Goal: Transaction & Acquisition: Purchase product/service

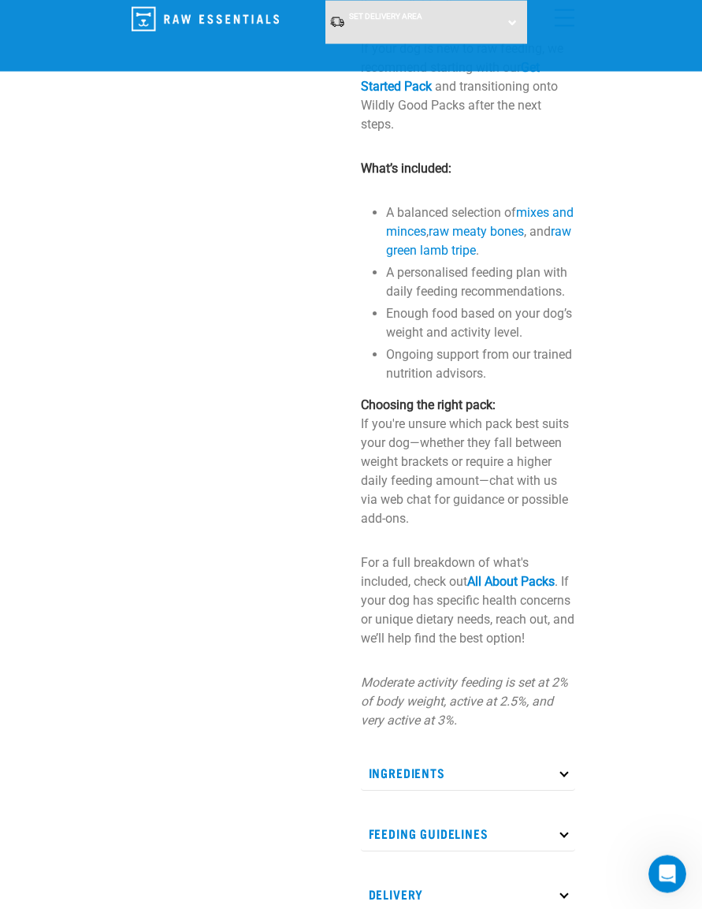
scroll to position [596, 0]
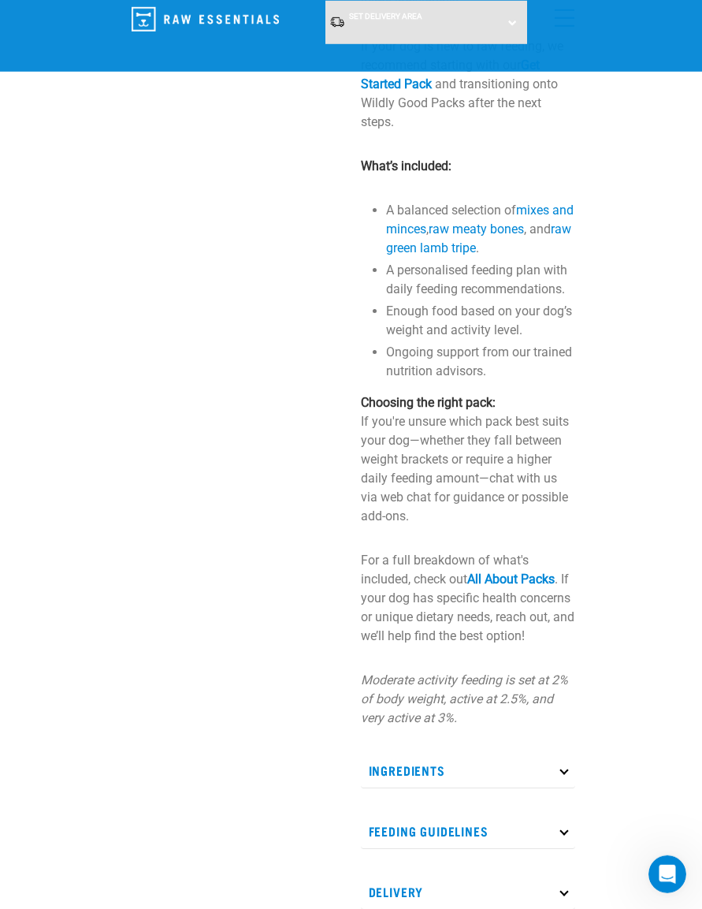
click at [549, 586] on link "All About Packs" at bounding box center [510, 578] width 87 height 15
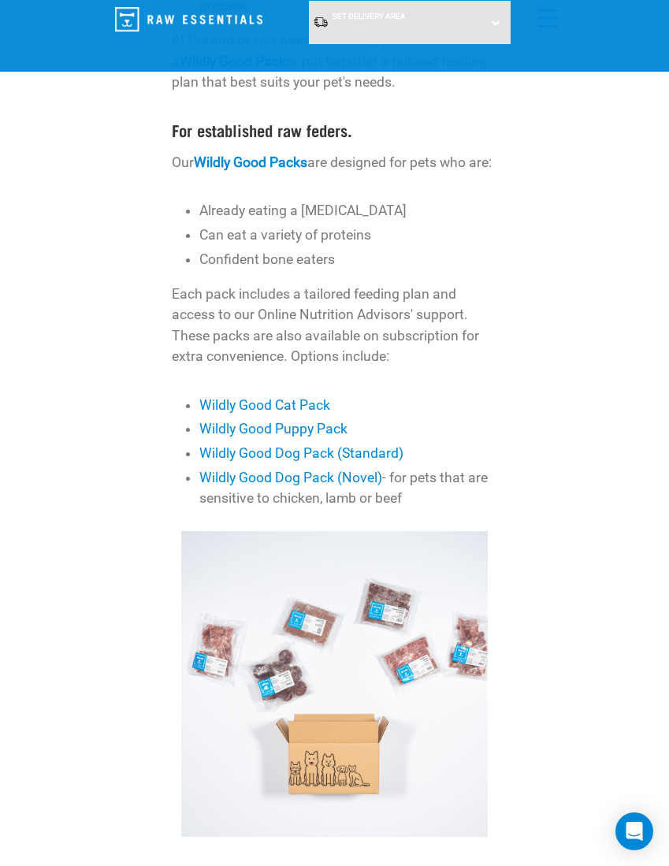
click at [299, 485] on link "Wildly Good Dog Pack (Novel)" at bounding box center [290, 478] width 183 height 16
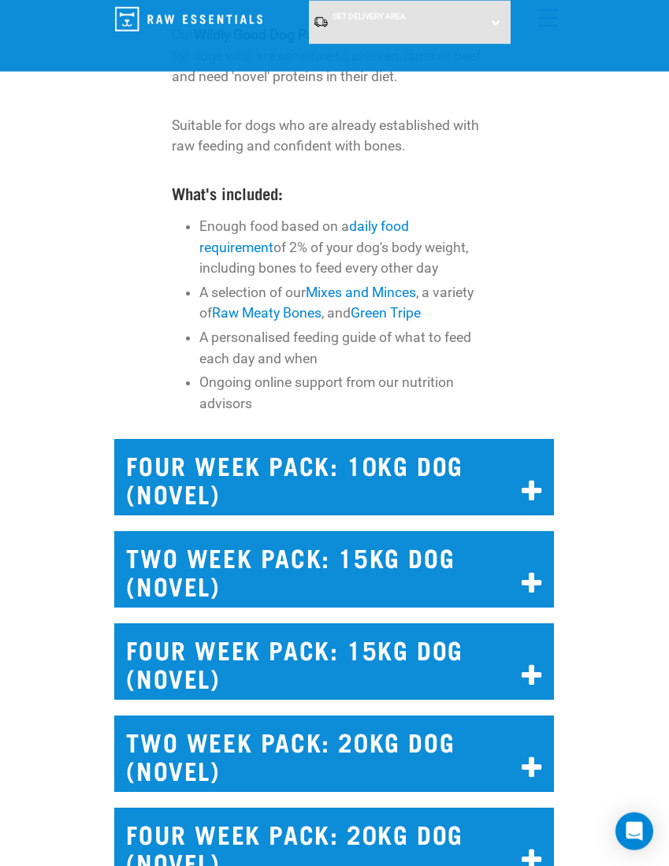
scroll to position [7830, 0]
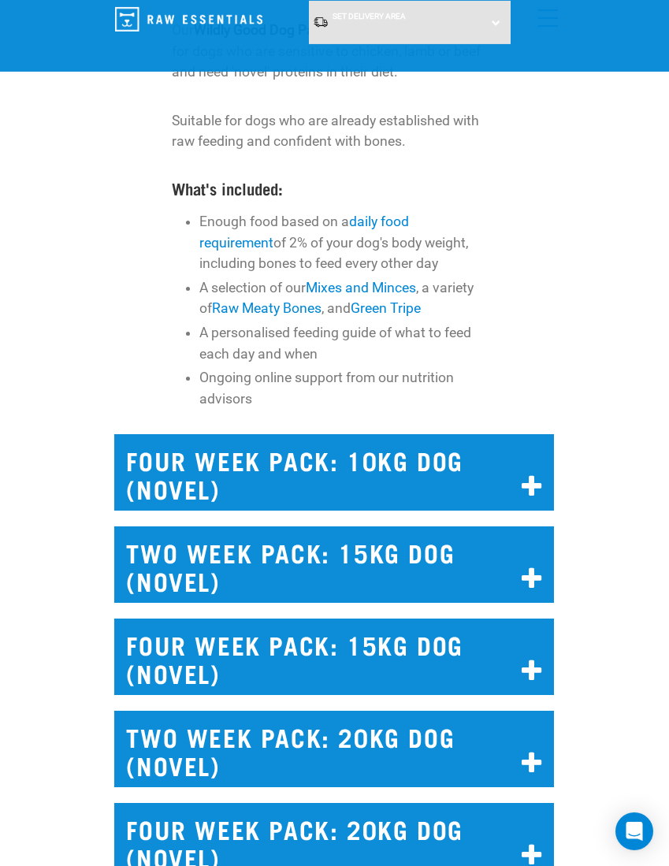
click at [365, 511] on h2 "FOUR WEEK PACK: 10KG DOG (NOVEL)" at bounding box center [334, 472] width 440 height 76
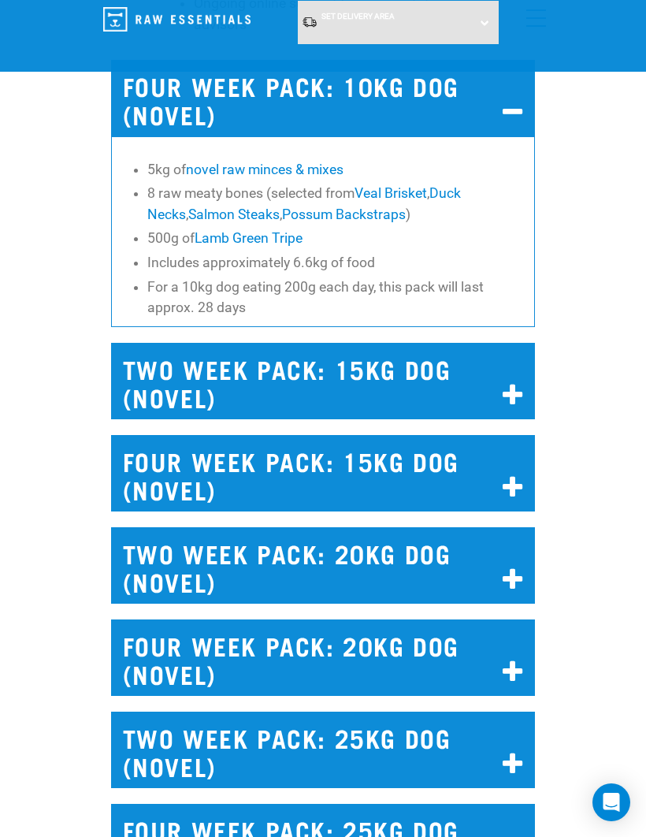
scroll to position [8292, 0]
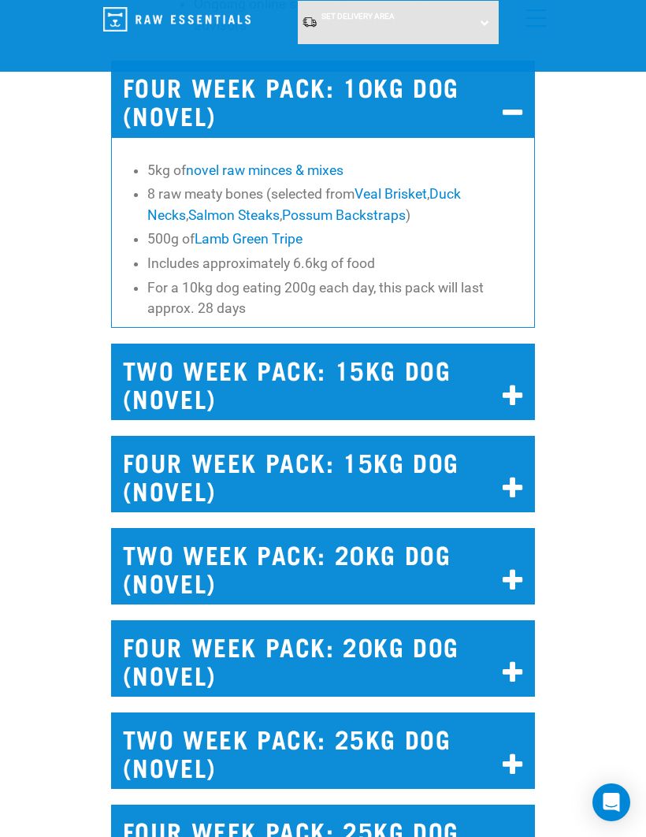
click at [383, 420] on h2 "TWO WEEK PACK: 15KG DOG (NOVEL)" at bounding box center [323, 382] width 425 height 76
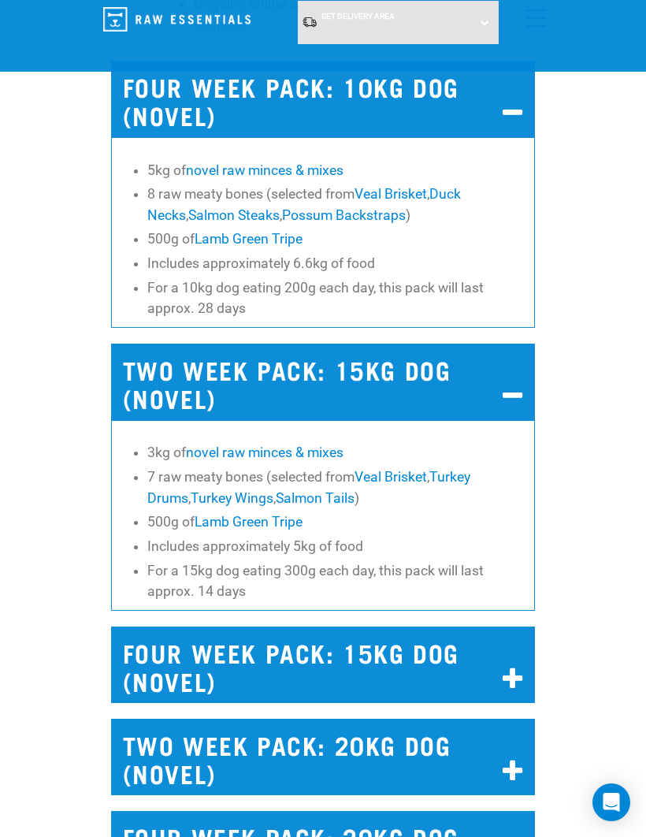
click at [407, 136] on h2 "FOUR WEEK PACK: 10KG DOG (NOVEL)" at bounding box center [323, 99] width 425 height 76
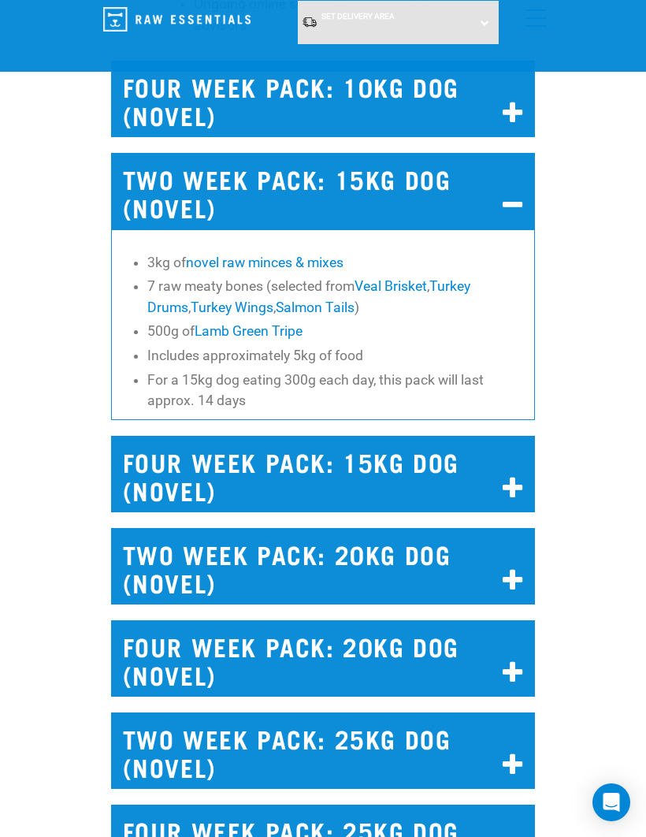
click at [426, 137] on h2 "FOUR WEEK PACK: 10KG DOG (NOVEL)" at bounding box center [323, 99] width 425 height 76
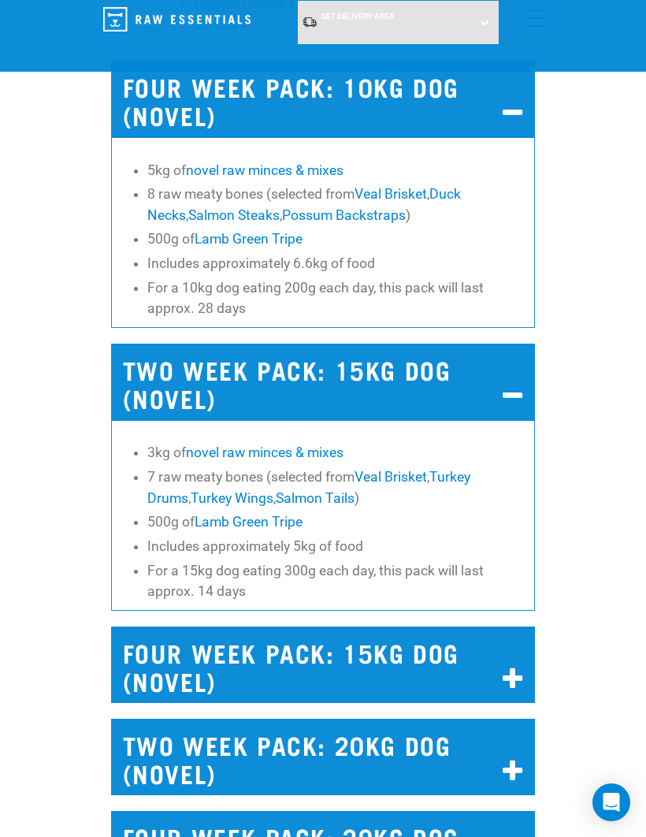
click at [289, 420] on h2 "TWO WEEK PACK: 15KG DOG (NOVEL)" at bounding box center [323, 382] width 425 height 76
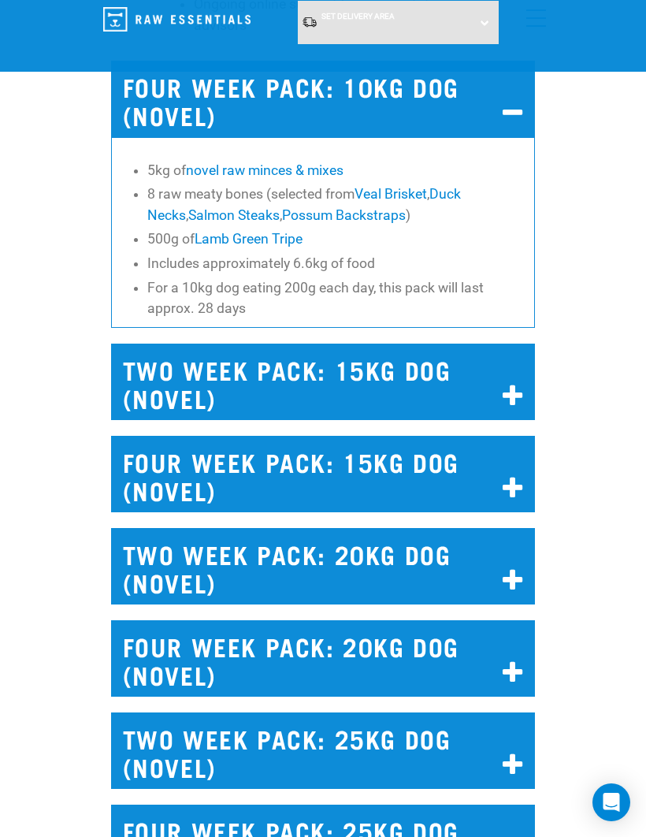
click at [504, 409] on icon at bounding box center [513, 396] width 21 height 25
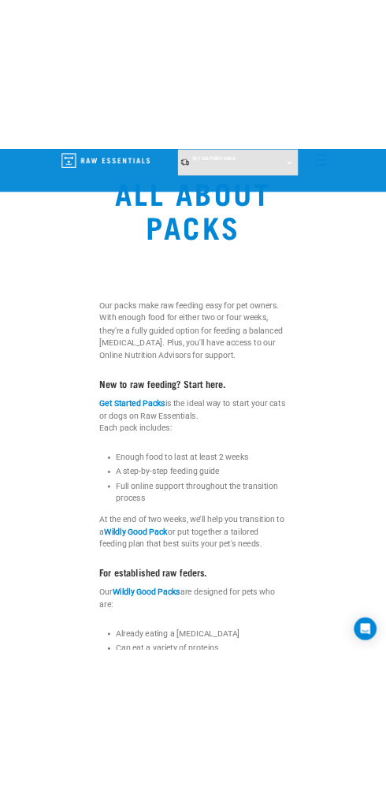
scroll to position [0, 0]
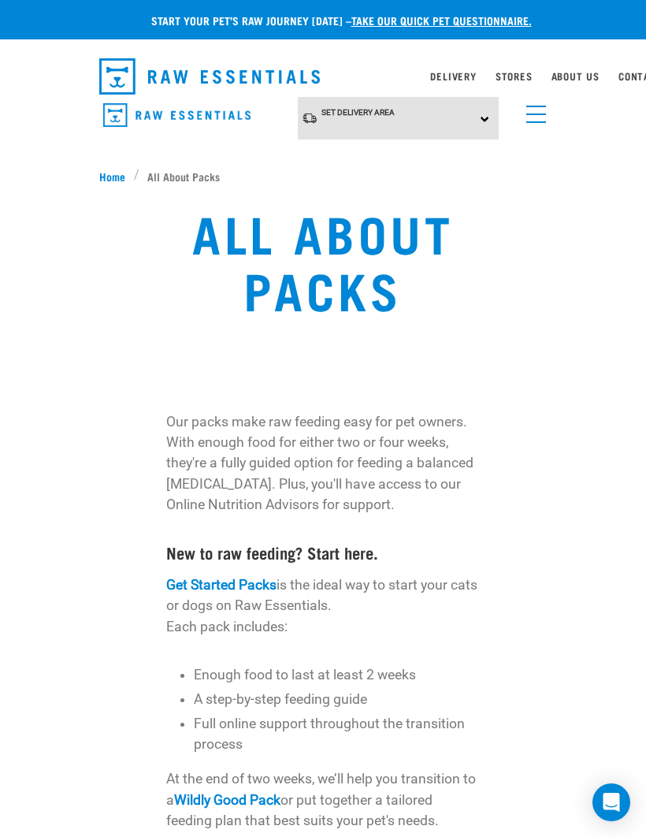
click at [481, 113] on div "Set Delivery Area North Island South Island" at bounding box center [399, 118] width 202 height 43
click at [375, 153] on link "[GEOGRAPHIC_DATA]" at bounding box center [376, 162] width 157 height 26
click at [109, 170] on span "Home" at bounding box center [112, 176] width 26 height 17
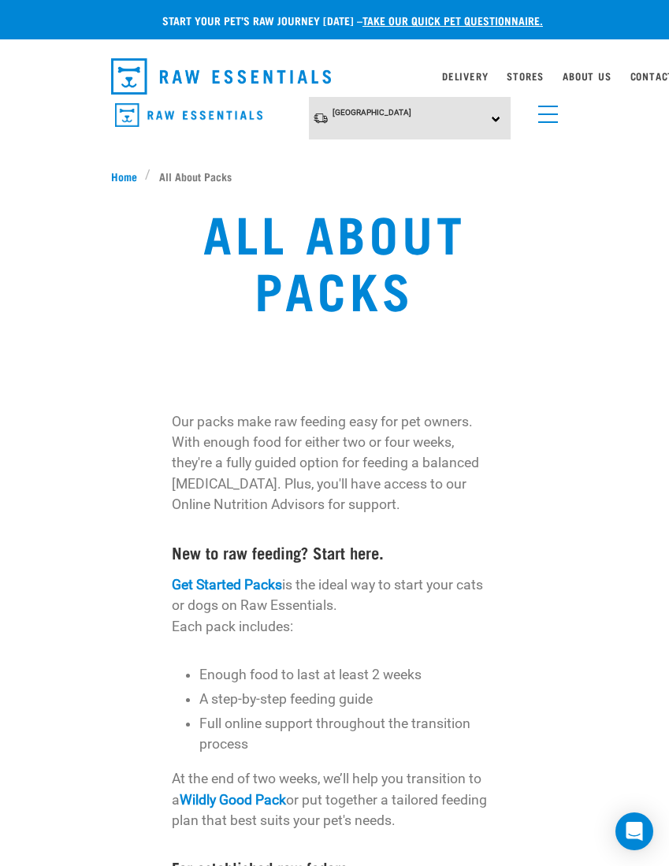
click at [549, 113] on span "menu" at bounding box center [548, 114] width 20 height 2
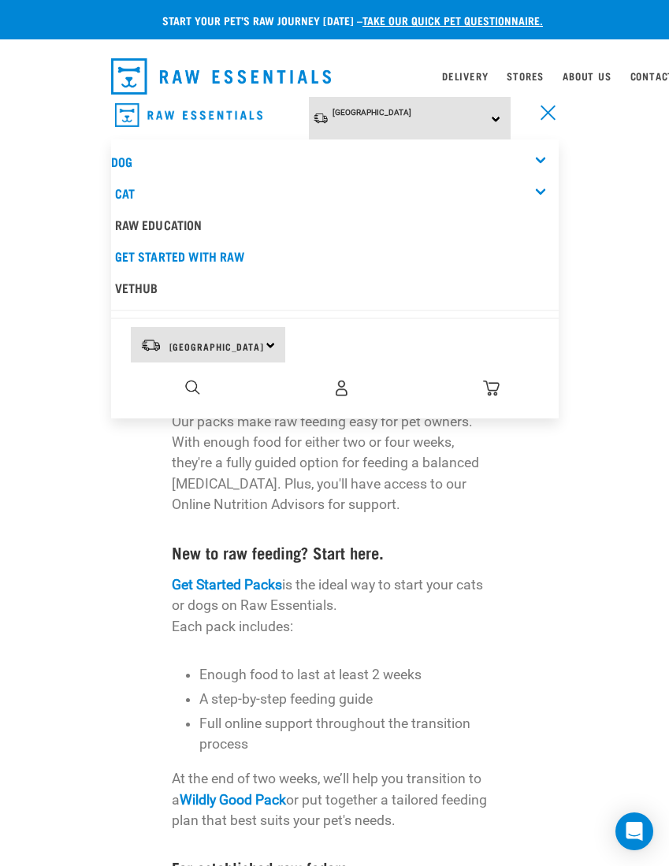
click at [123, 158] on link "Dog" at bounding box center [121, 161] width 21 height 7
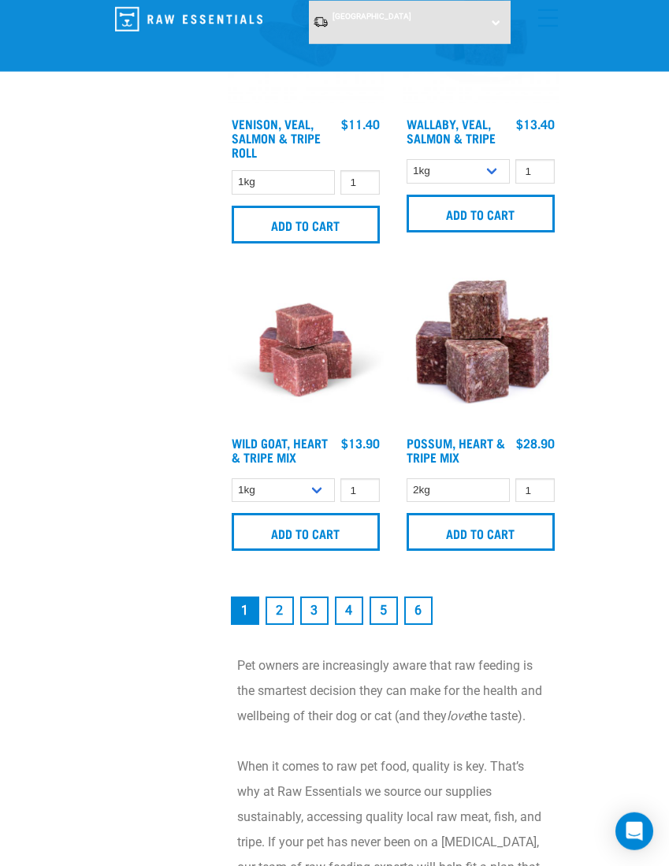
scroll to position [4480, 0]
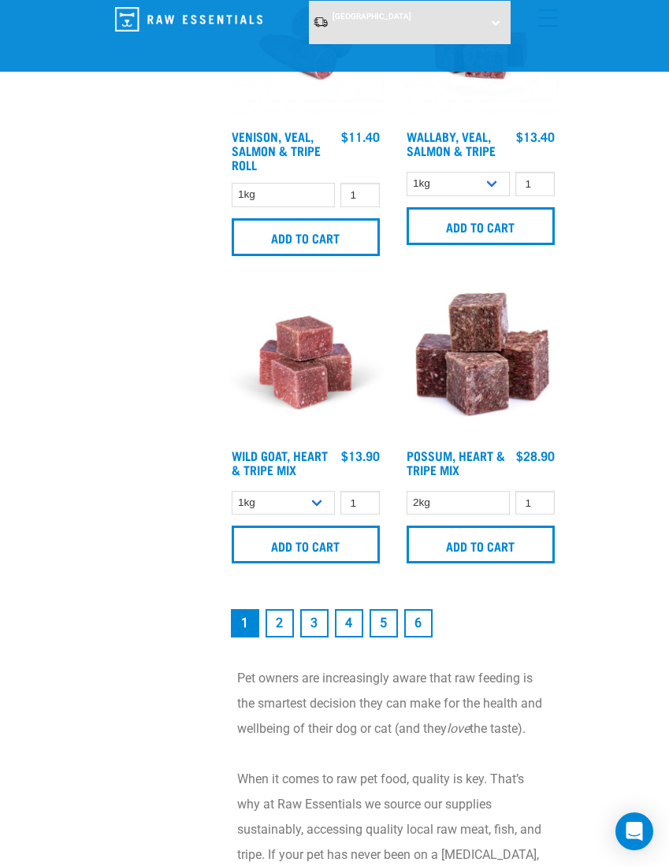
click at [284, 630] on link "2" at bounding box center [280, 623] width 28 height 28
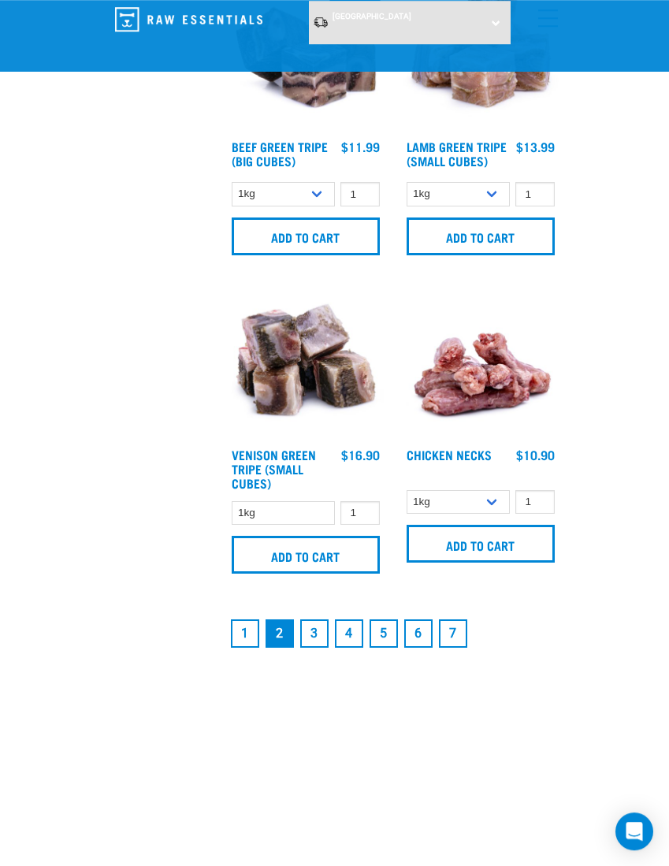
scroll to position [4469, 0]
click at [318, 648] on link "3" at bounding box center [314, 633] width 28 height 28
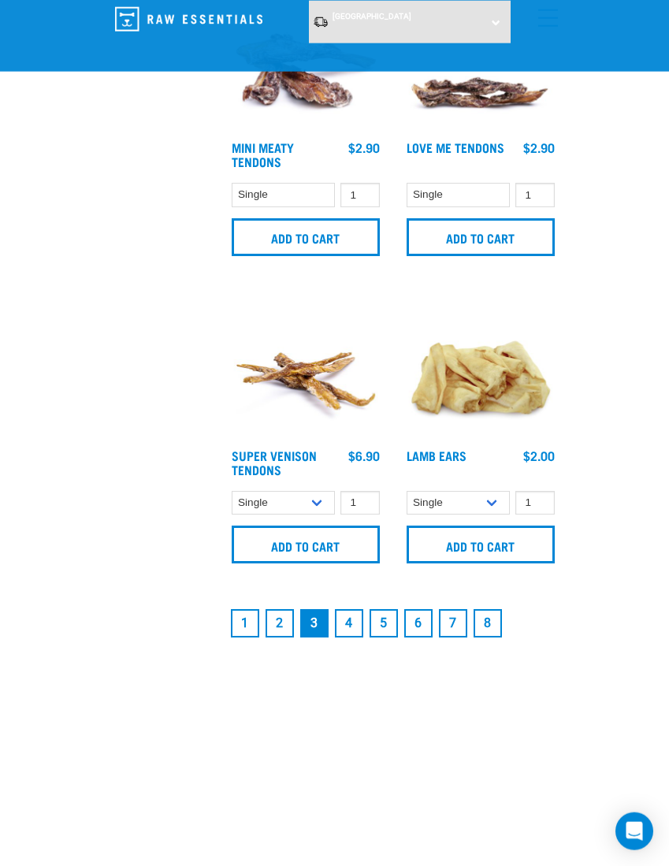
scroll to position [4469, 0]
click at [491, 616] on link "8" at bounding box center [488, 622] width 28 height 28
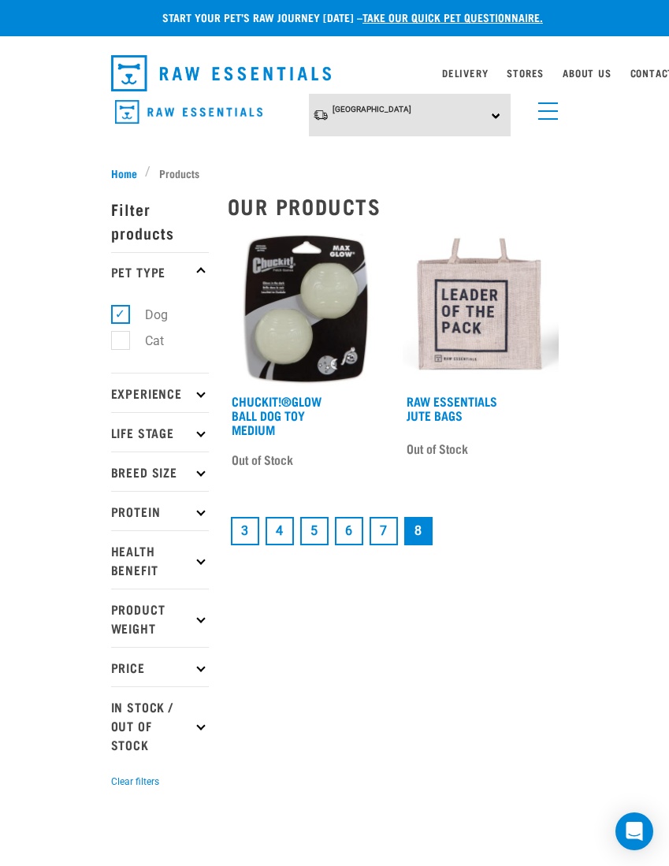
click at [316, 527] on link "5" at bounding box center [314, 531] width 28 height 28
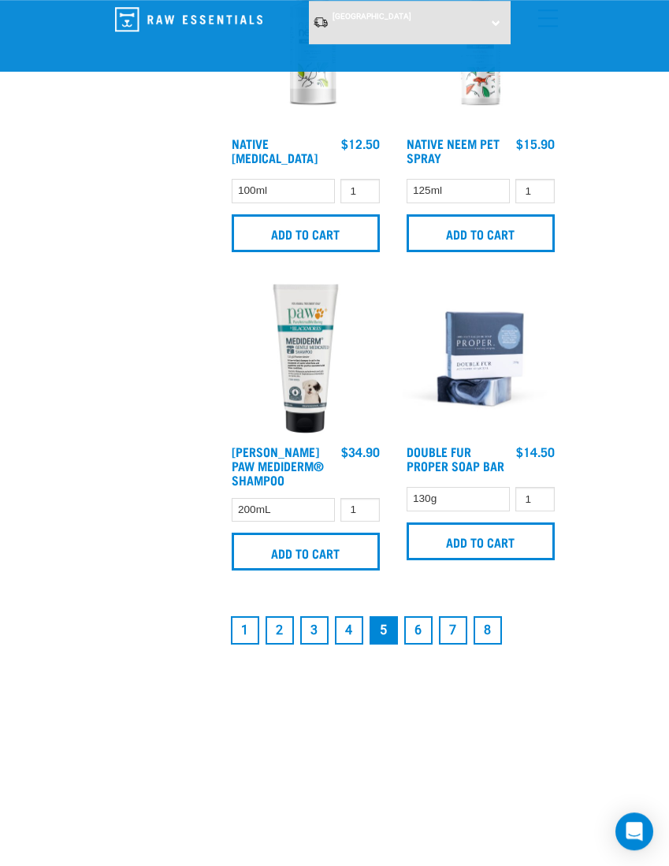
scroll to position [4584, 0]
click at [240, 626] on link "1" at bounding box center [245, 630] width 28 height 28
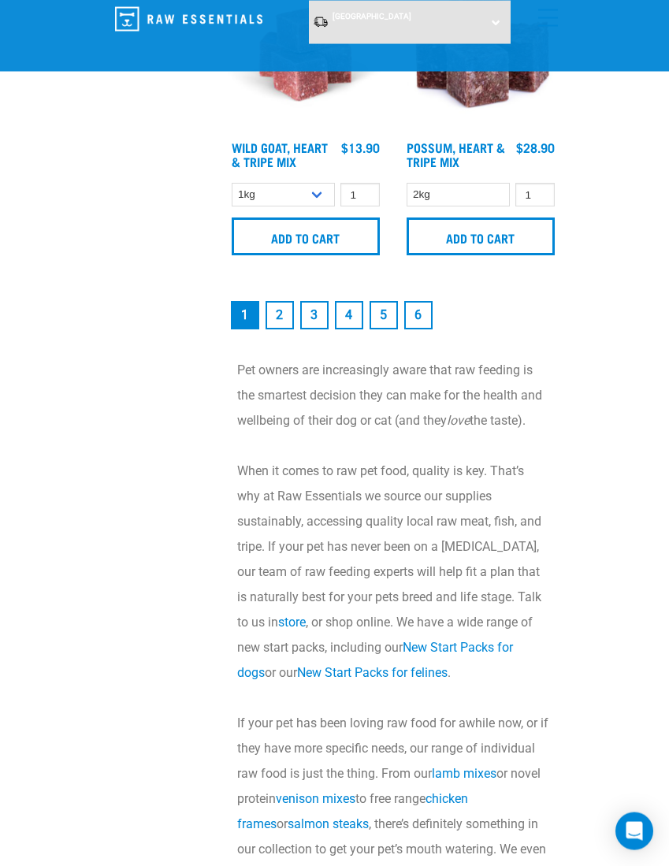
scroll to position [4789, 0]
click at [281, 318] on link "2" at bounding box center [280, 314] width 28 height 28
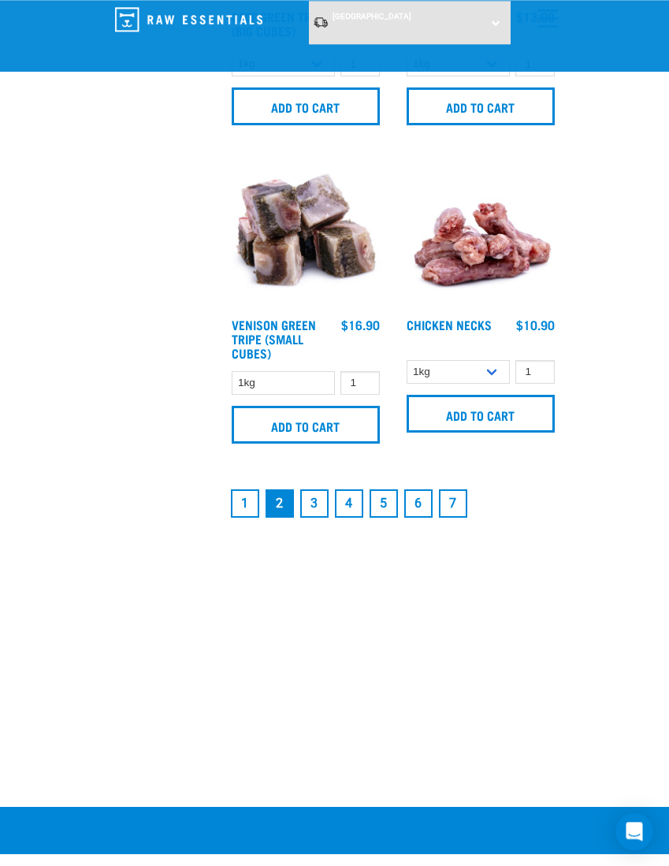
scroll to position [4599, 0]
click at [321, 514] on link "3" at bounding box center [314, 503] width 28 height 28
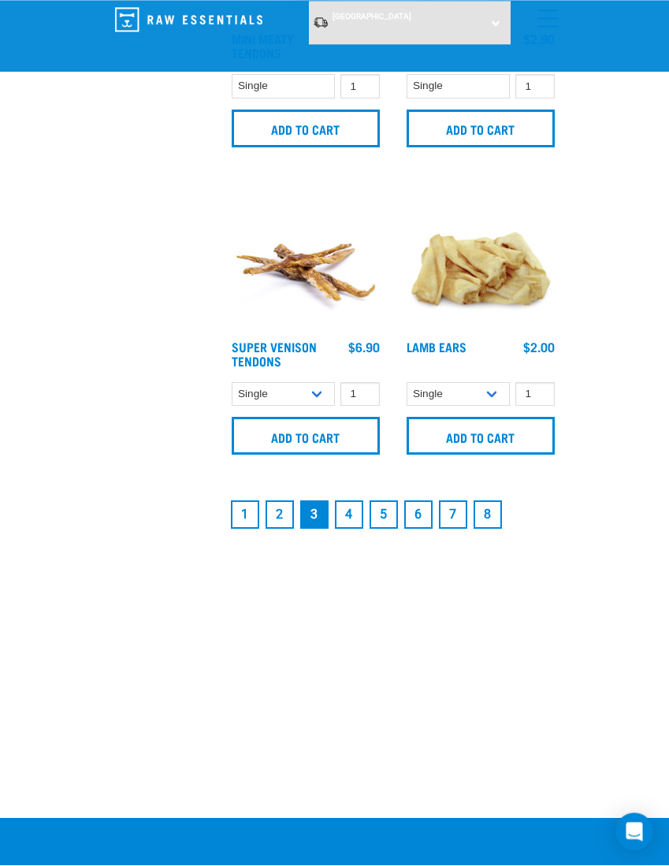
scroll to position [4577, 0]
click at [237, 514] on link "1" at bounding box center [245, 514] width 28 height 28
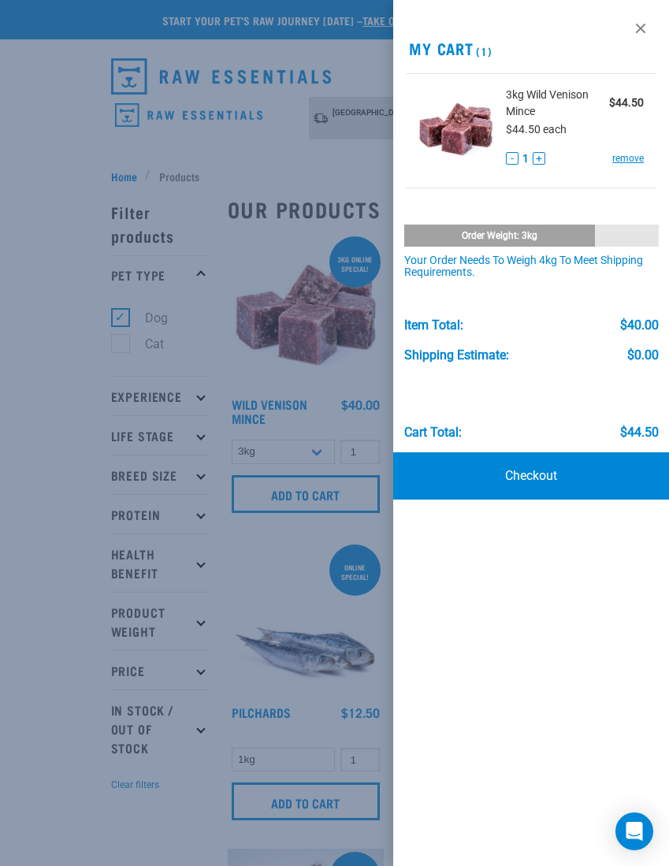
scroll to position [2, 0]
click at [513, 154] on button "-" at bounding box center [512, 158] width 13 height 13
click at [627, 152] on link "remove" at bounding box center [628, 158] width 32 height 14
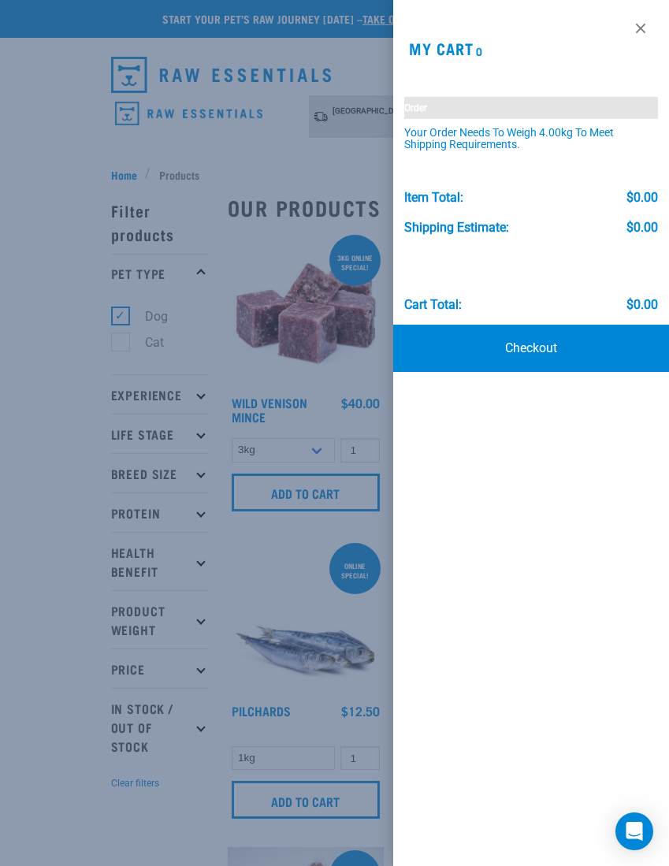
click at [660, 14] on div "View past orders / re-order My Cart 0 3kg Wild Venison Mince $44.50 $44.50 each…" at bounding box center [531, 433] width 276 height 866
click at [629, 34] on link at bounding box center [640, 28] width 25 height 25
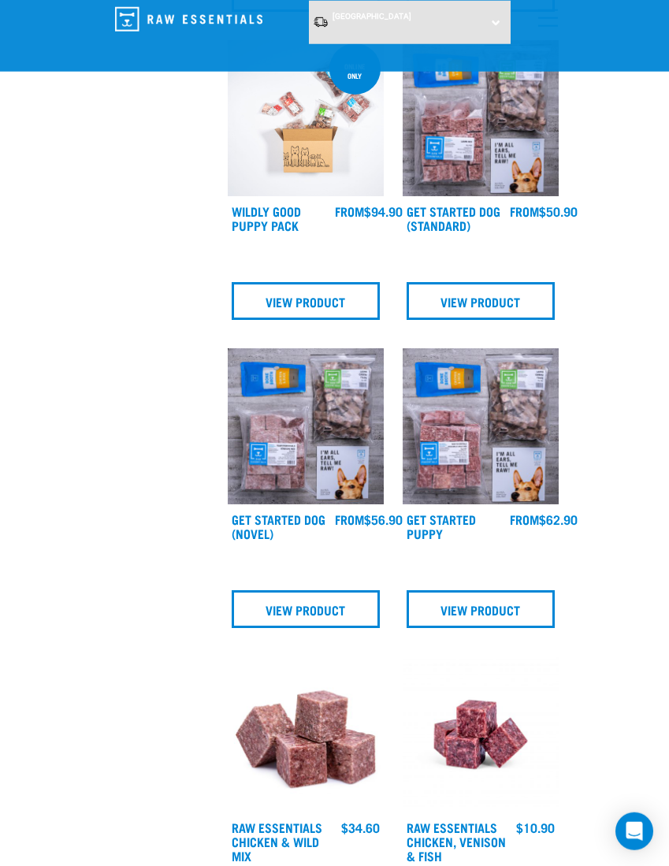
scroll to position [991, 0]
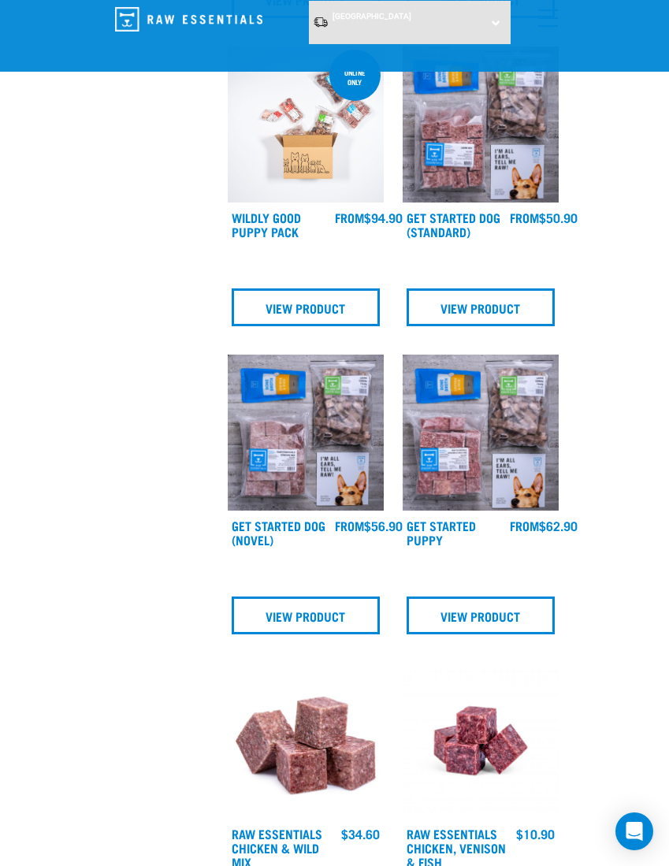
click at [312, 453] on img at bounding box center [306, 433] width 156 height 156
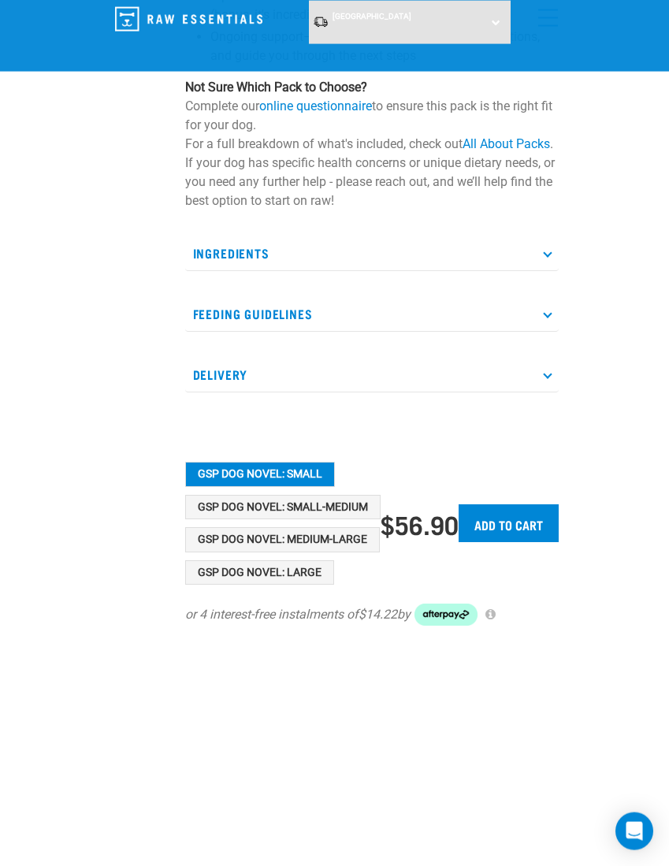
scroll to position [466, 0]
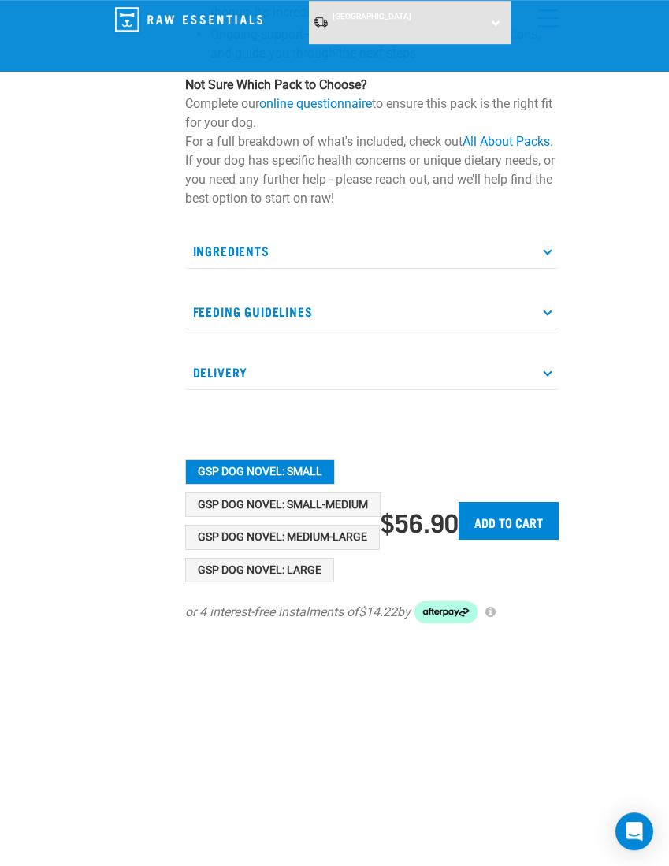
click at [348, 503] on button "GSP Dog Novel: Small-Medium" at bounding box center [282, 505] width 195 height 25
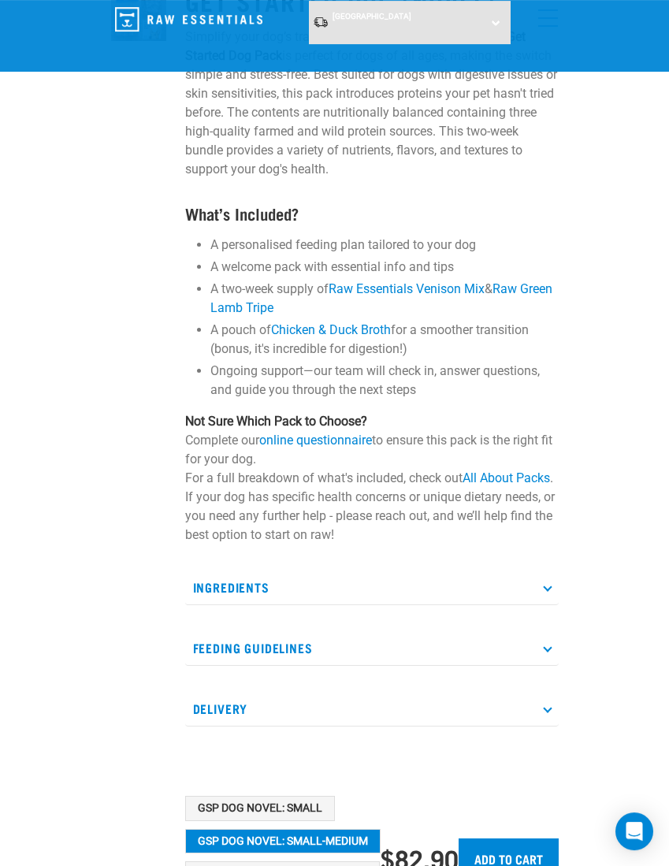
scroll to position [126, 0]
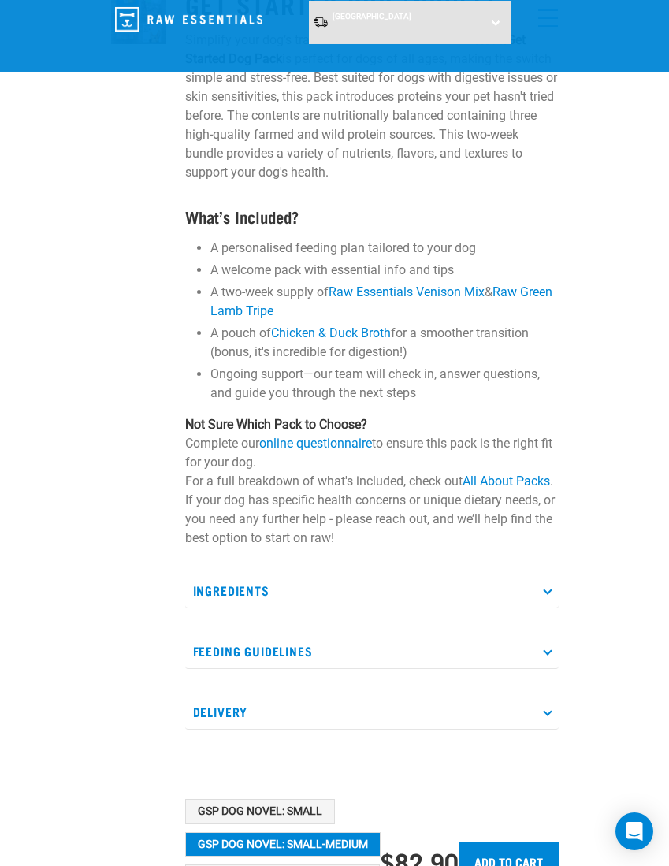
click at [556, 593] on p "Ingredients" at bounding box center [372, 590] width 374 height 35
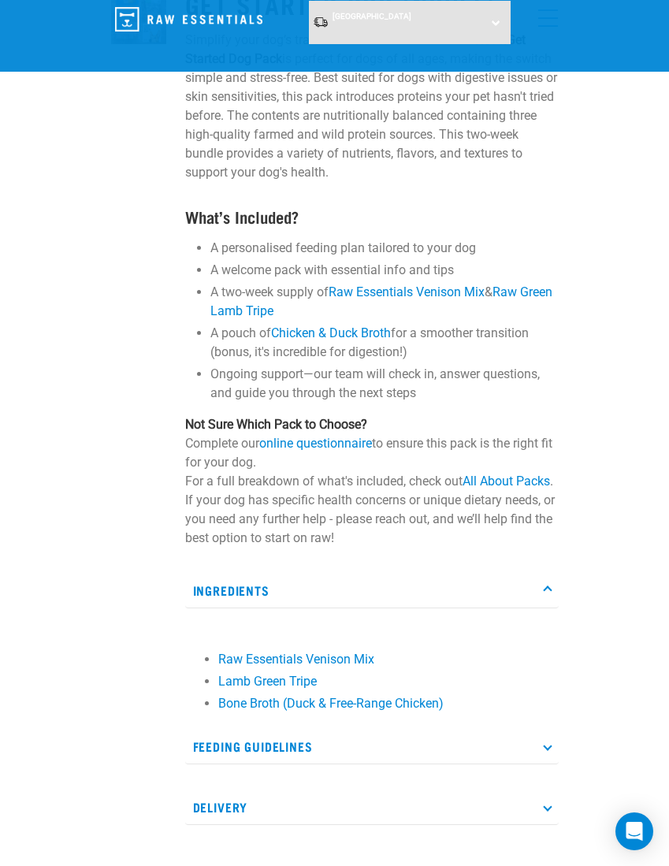
click at [556, 587] on p "Ingredients" at bounding box center [372, 590] width 374 height 35
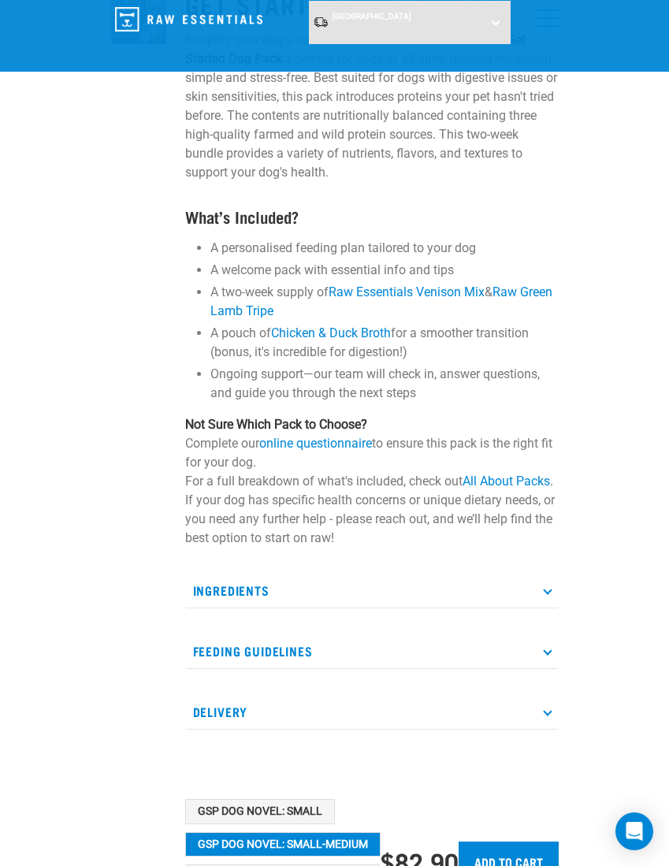
click at [555, 587] on p "Ingredients" at bounding box center [372, 590] width 374 height 35
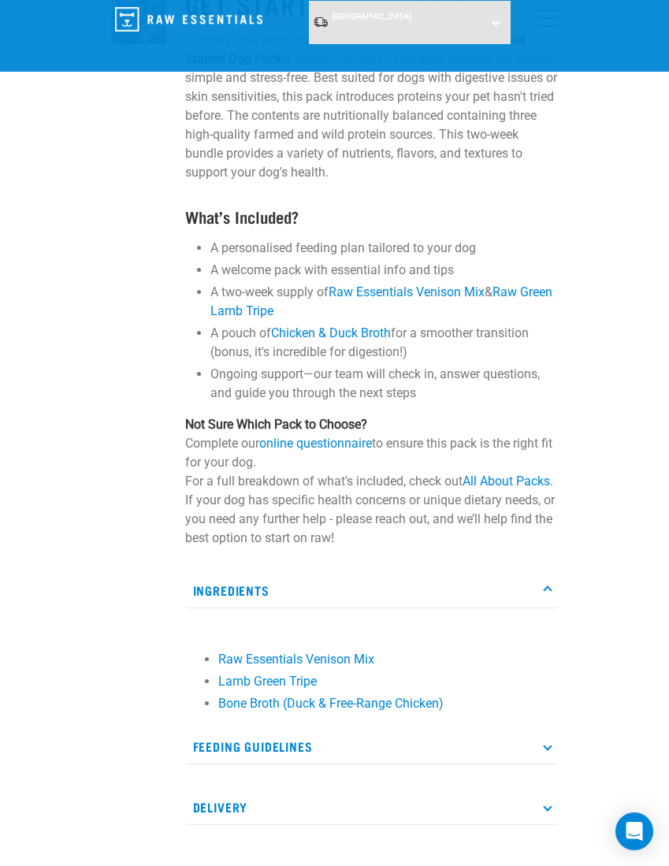
click at [556, 587] on p "Ingredients" at bounding box center [372, 590] width 374 height 35
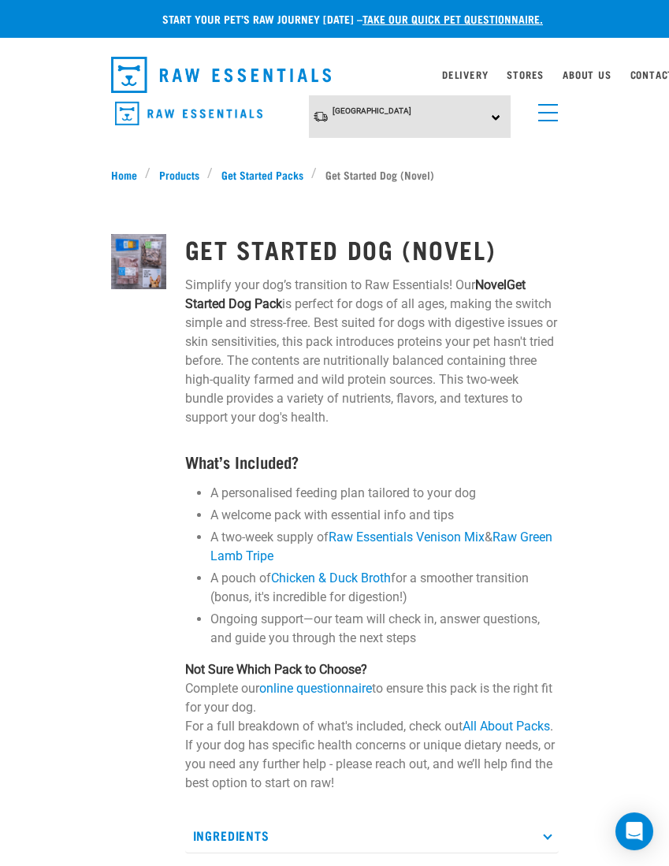
scroll to position [6, 0]
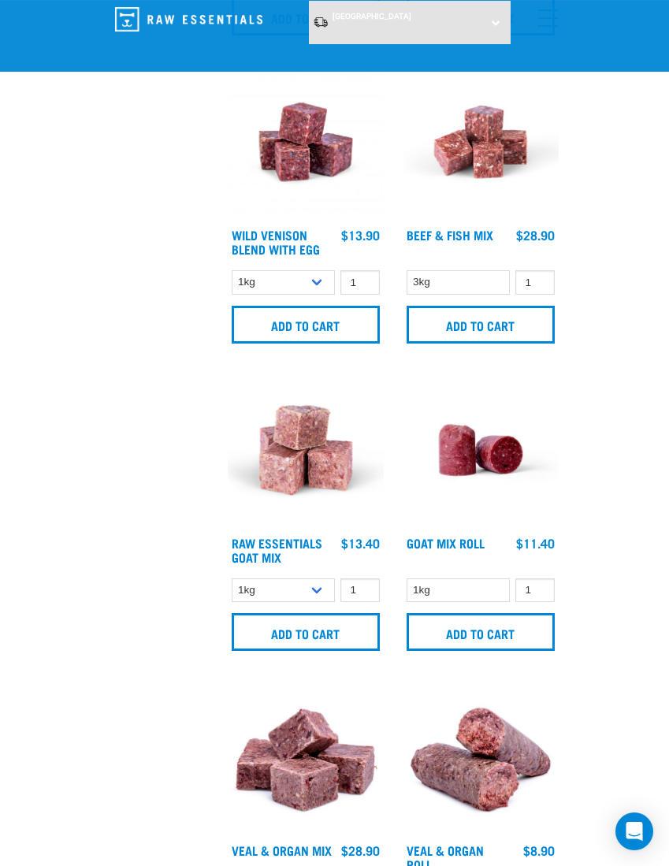
scroll to position [2216, 0]
click at [317, 323] on input "Add to cart" at bounding box center [306, 325] width 148 height 38
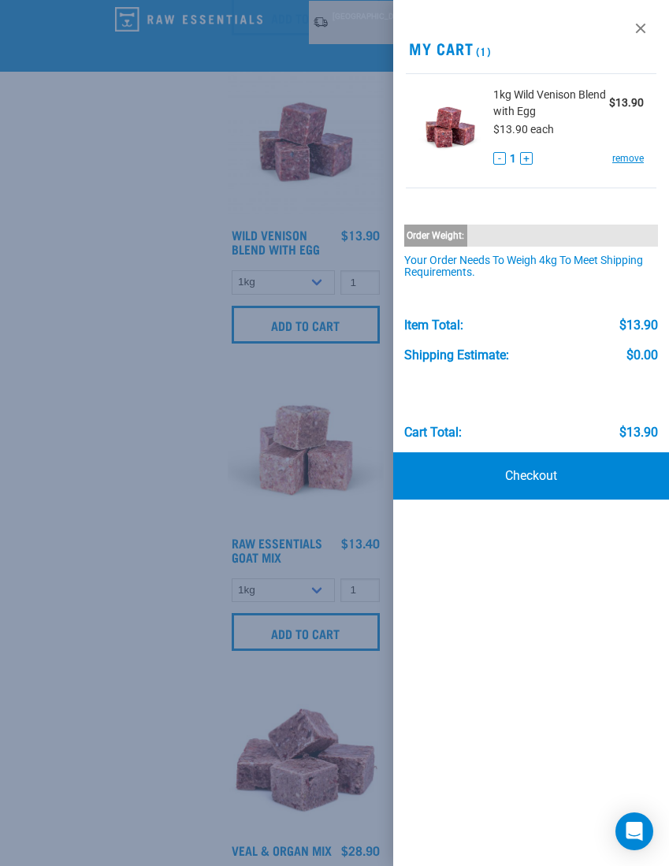
click at [120, 492] on div at bounding box center [334, 433] width 669 height 866
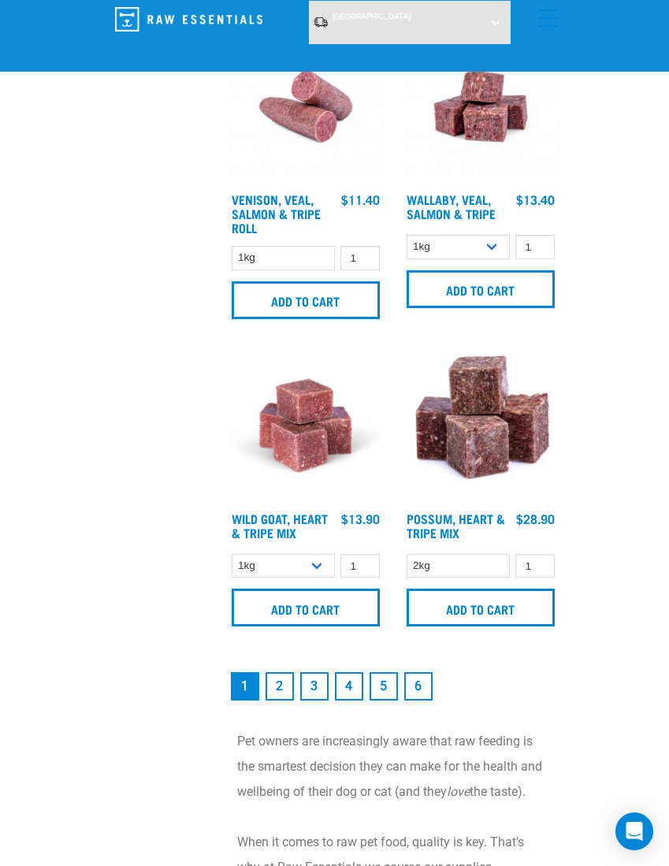
scroll to position [4418, 0]
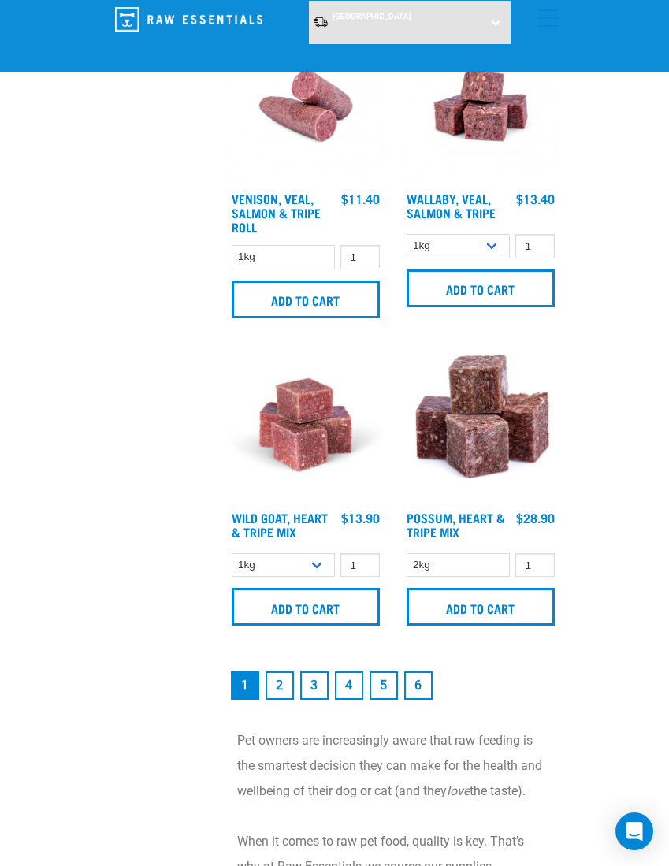
click at [280, 697] on link "2" at bounding box center [280, 685] width 28 height 28
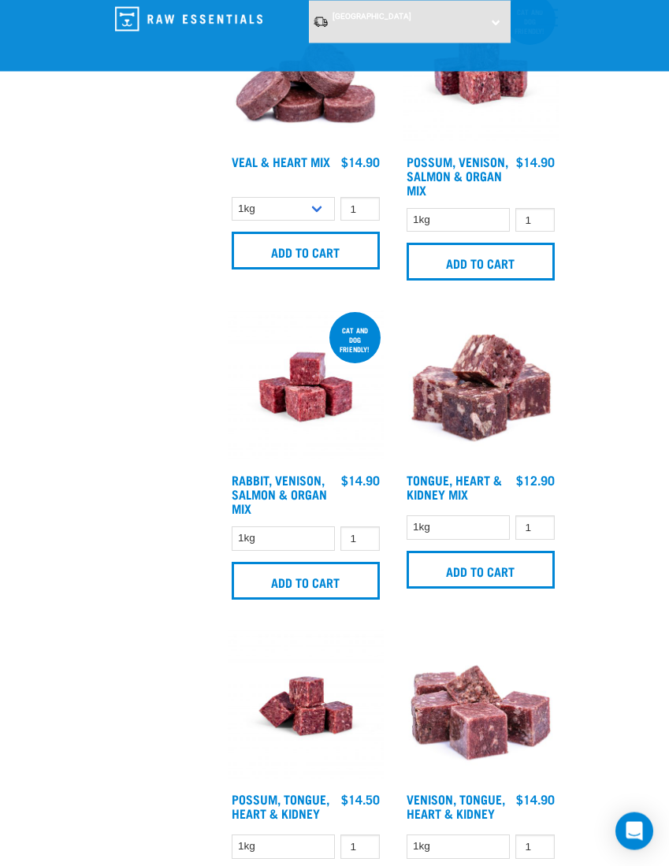
scroll to position [741, 0]
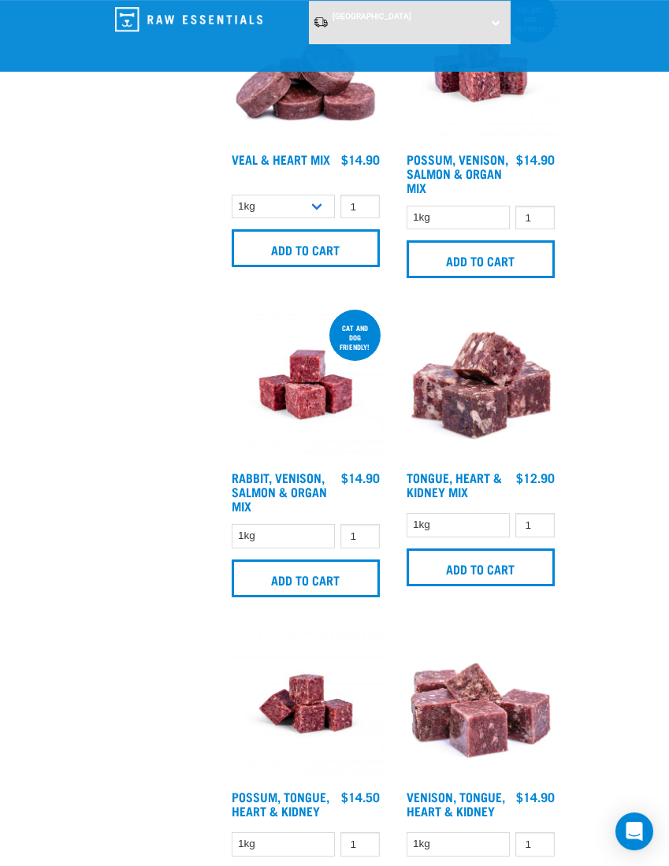
click at [318, 587] on input "Add to cart" at bounding box center [306, 579] width 148 height 38
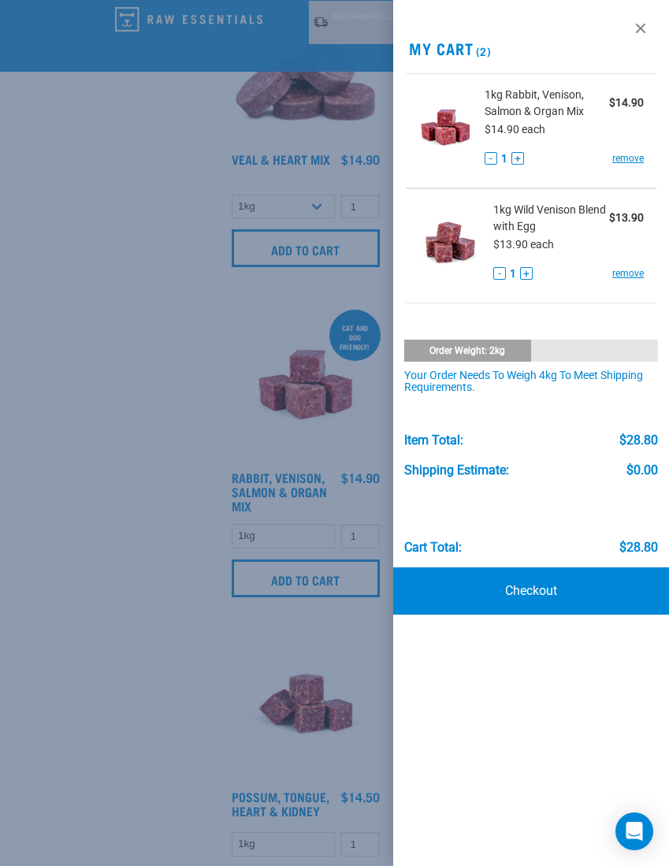
click at [132, 467] on div at bounding box center [334, 433] width 669 height 866
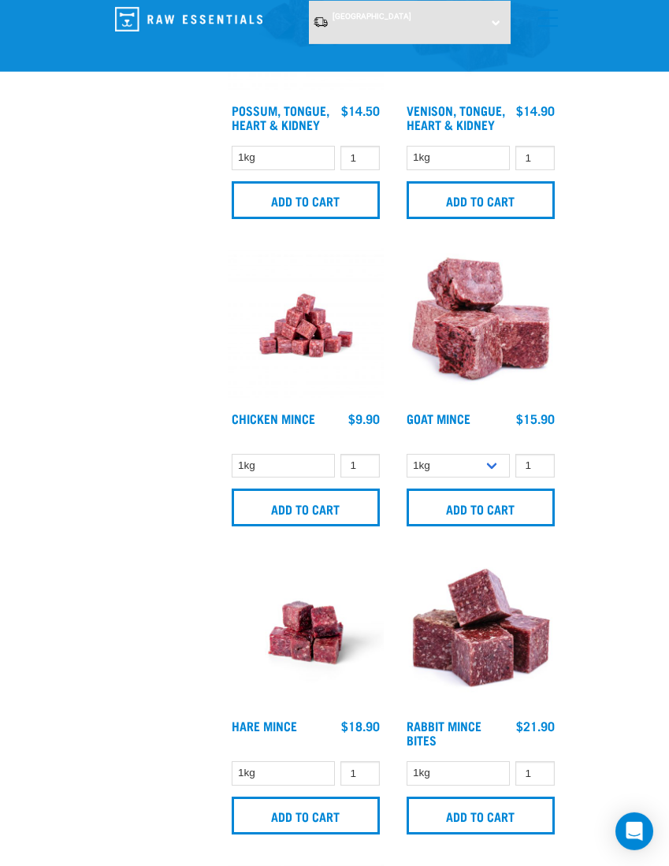
click at [495, 520] on input "Add to cart" at bounding box center [481, 508] width 148 height 38
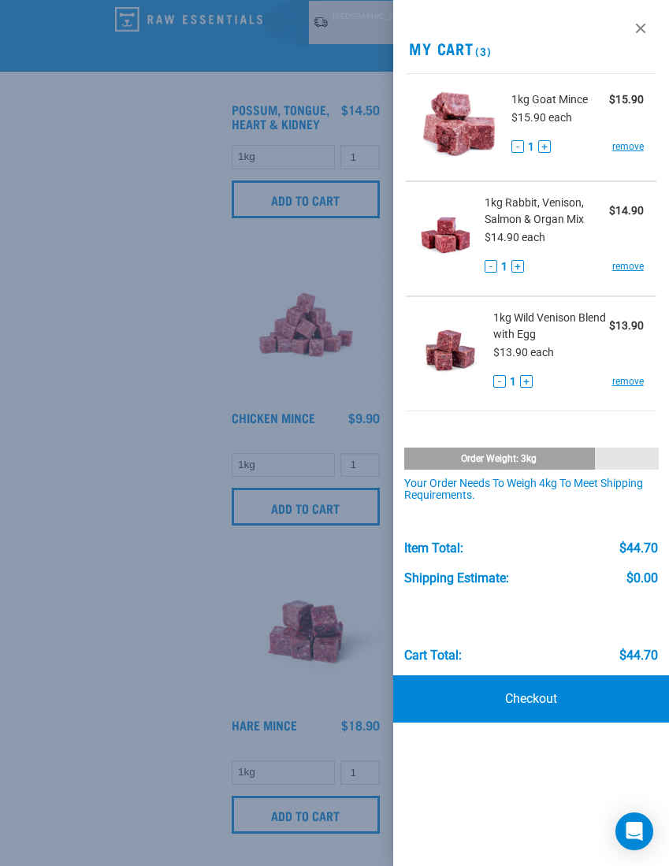
click at [106, 636] on div at bounding box center [334, 433] width 669 height 866
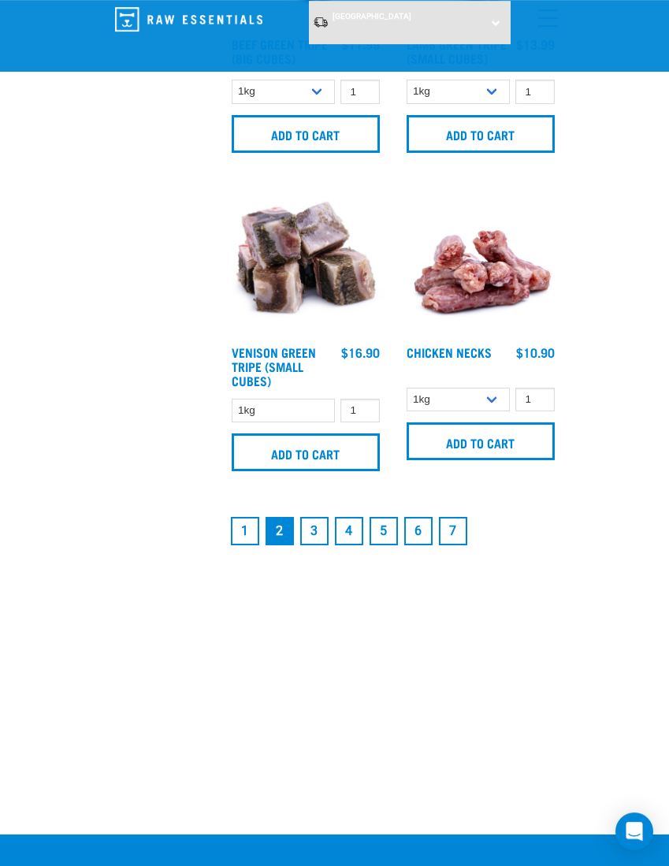
scroll to position [4572, 0]
click at [311, 545] on link "3" at bounding box center [314, 531] width 28 height 28
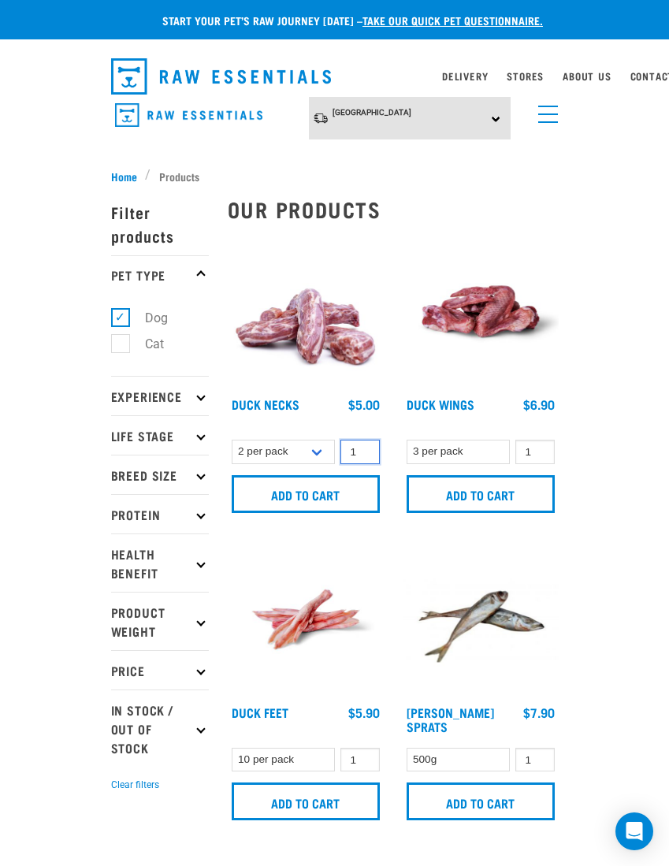
click at [358, 457] on input "1" at bounding box center [359, 452] width 39 height 24
type input "2"
click at [329, 489] on input "Add to cart" at bounding box center [306, 494] width 148 height 38
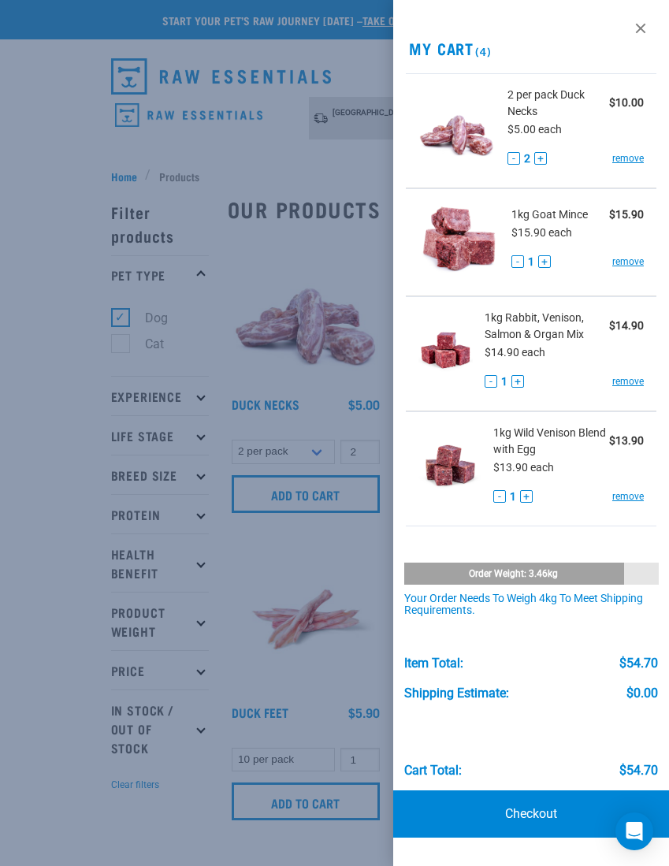
click at [345, 553] on div at bounding box center [334, 433] width 669 height 866
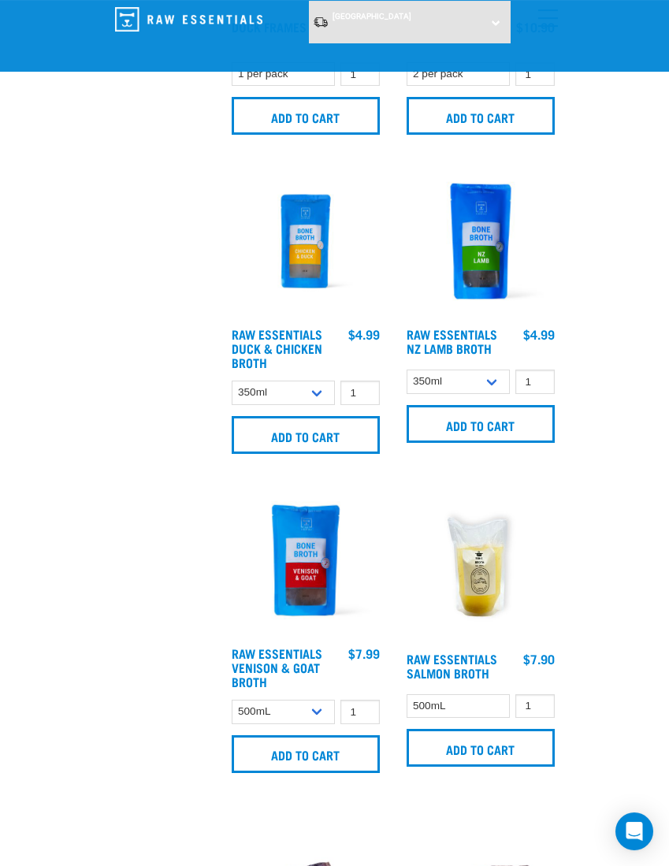
scroll to position [2408, 0]
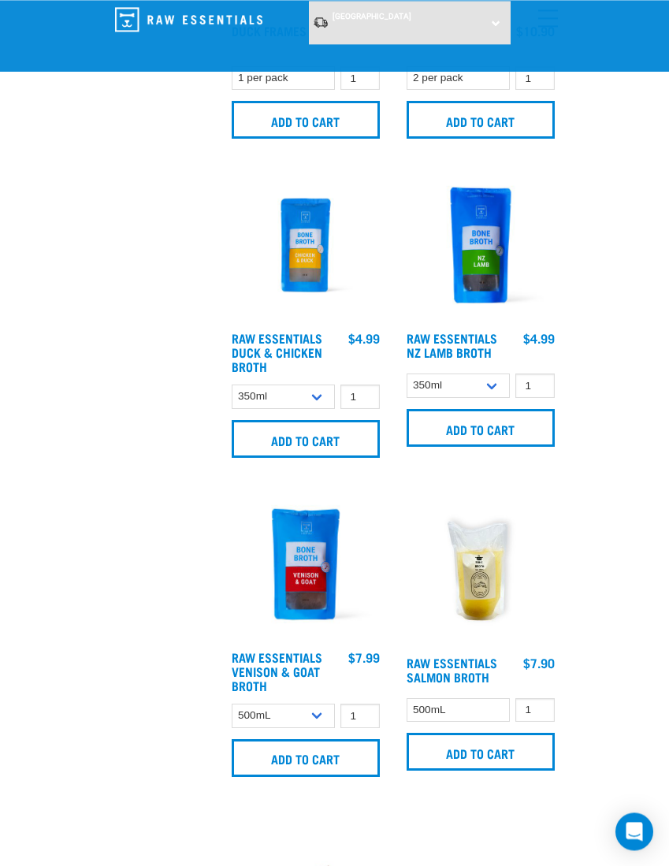
click at [327, 757] on input "Add to cart" at bounding box center [306, 758] width 148 height 38
click at [634, 453] on div "Start your pet’s raw journey today – take our quick pet questionnaire. Delivery…" at bounding box center [334, 146] width 669 height 5109
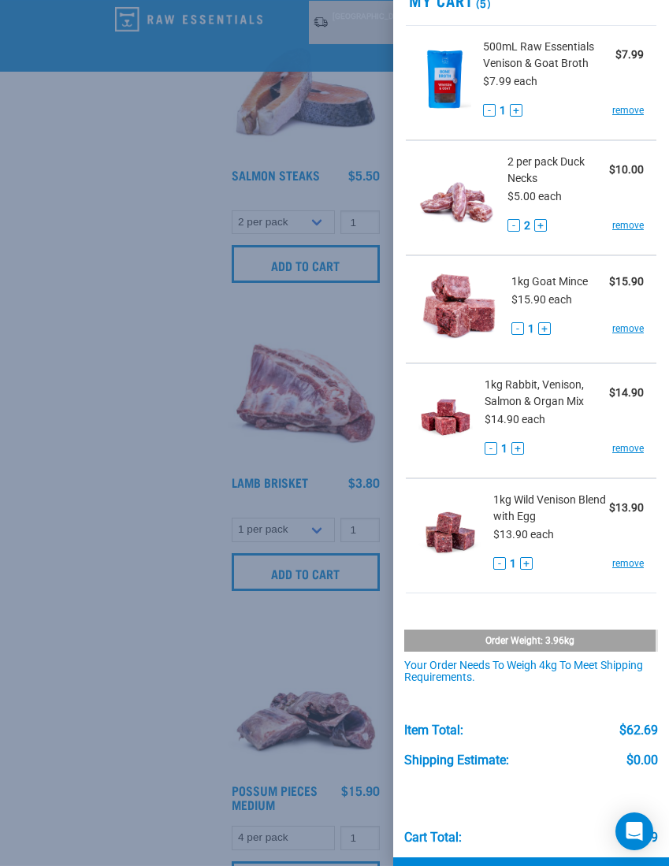
scroll to position [47, 0]
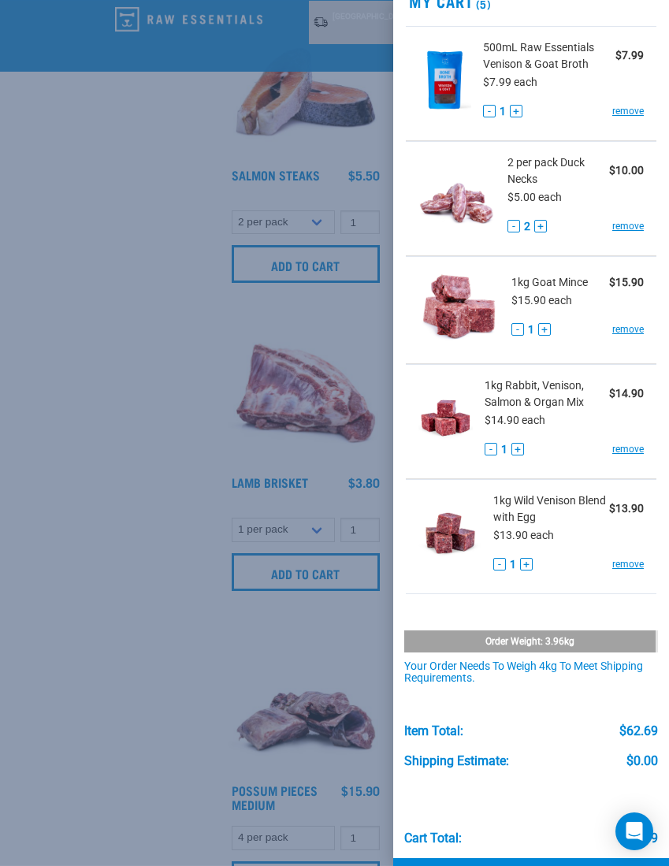
click at [541, 865] on link "Checkout" at bounding box center [531, 881] width 276 height 47
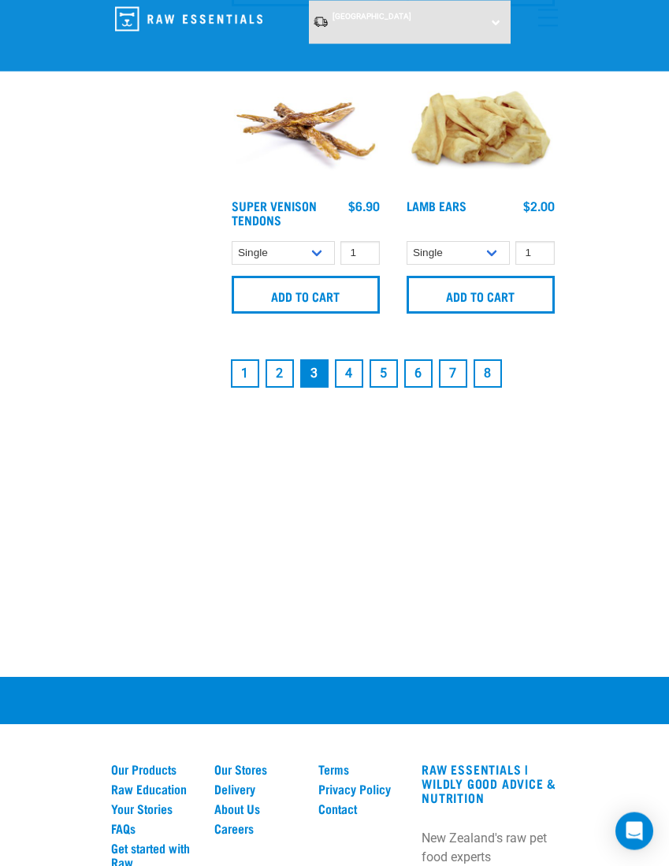
scroll to position [4654, 0]
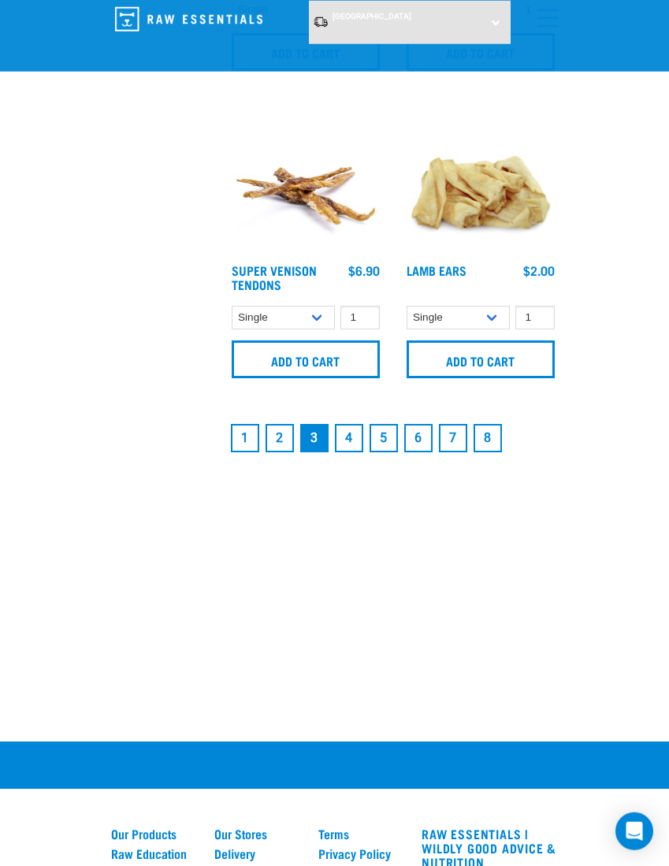
click at [278, 438] on link "2" at bounding box center [280, 438] width 28 height 28
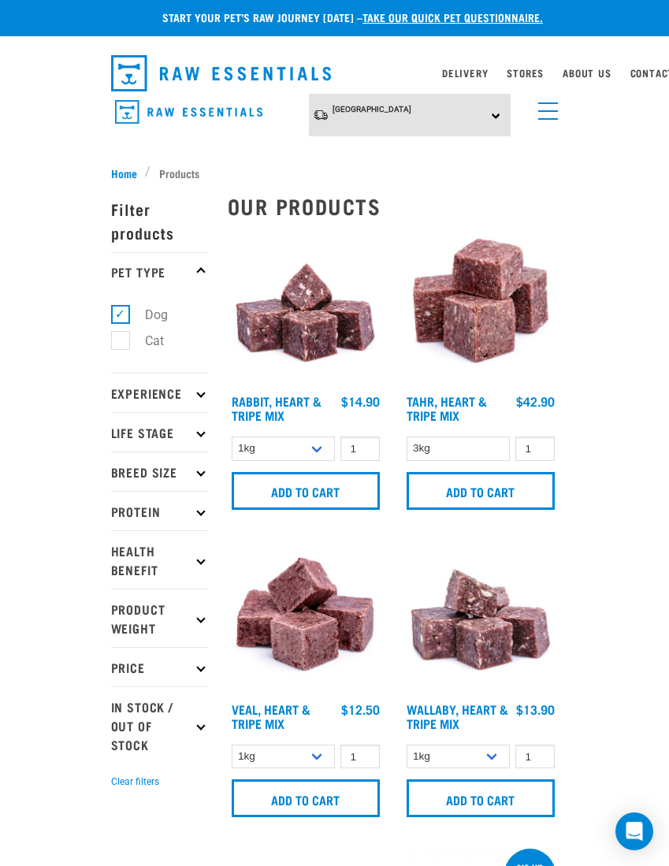
click at [328, 488] on input "Add to cart" at bounding box center [306, 491] width 148 height 38
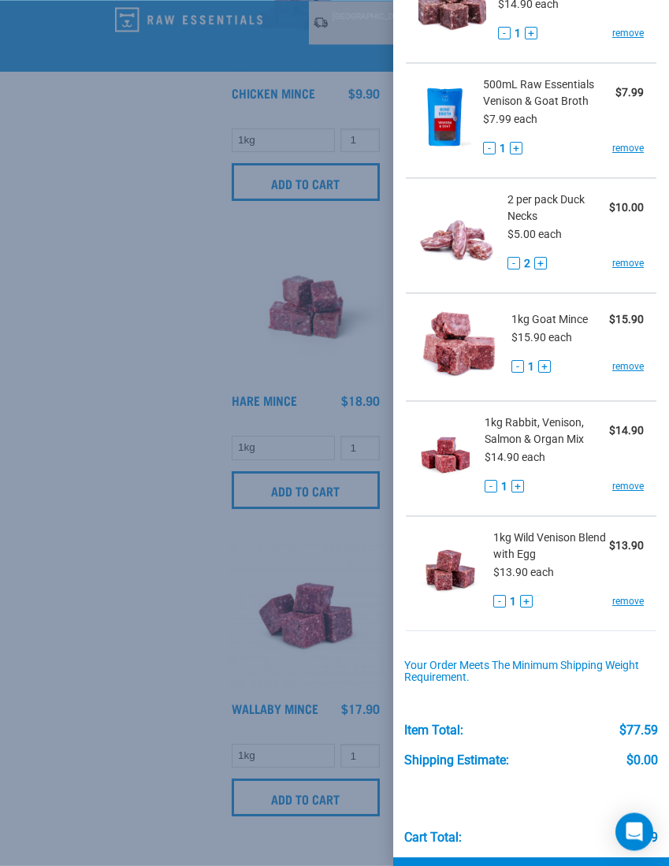
scroll to position [125, 0]
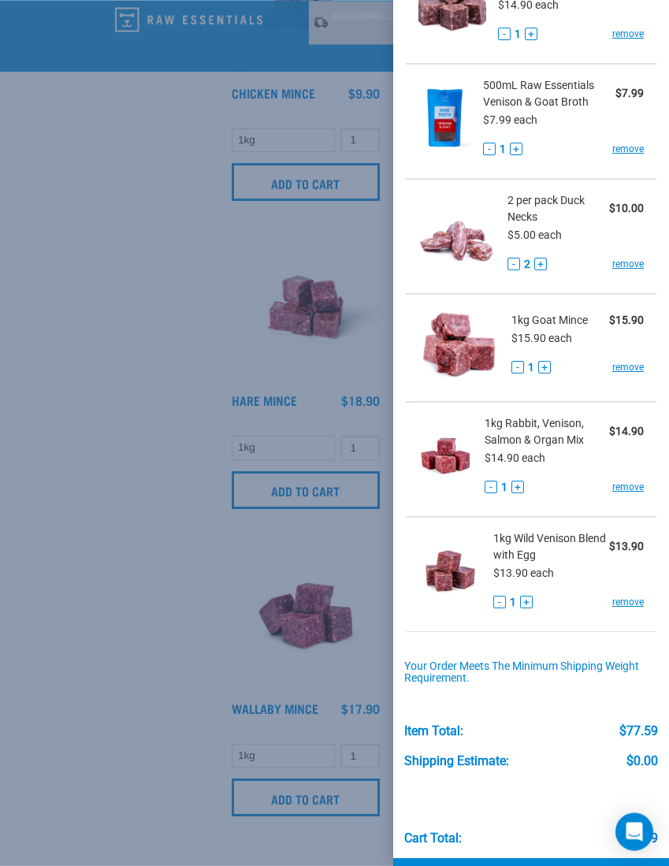
click at [535, 865] on link "Checkout" at bounding box center [531, 881] width 276 height 47
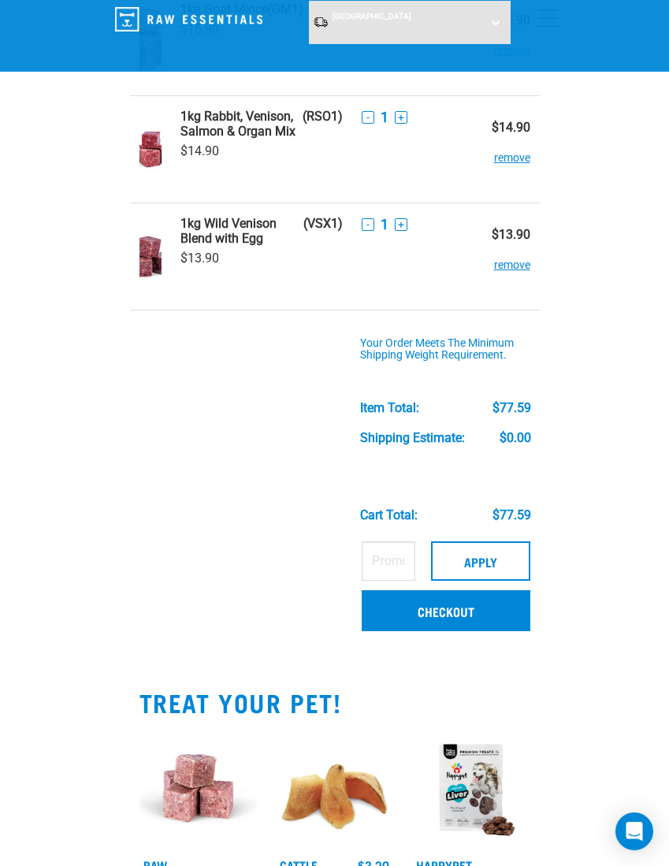
scroll to position [482, 0]
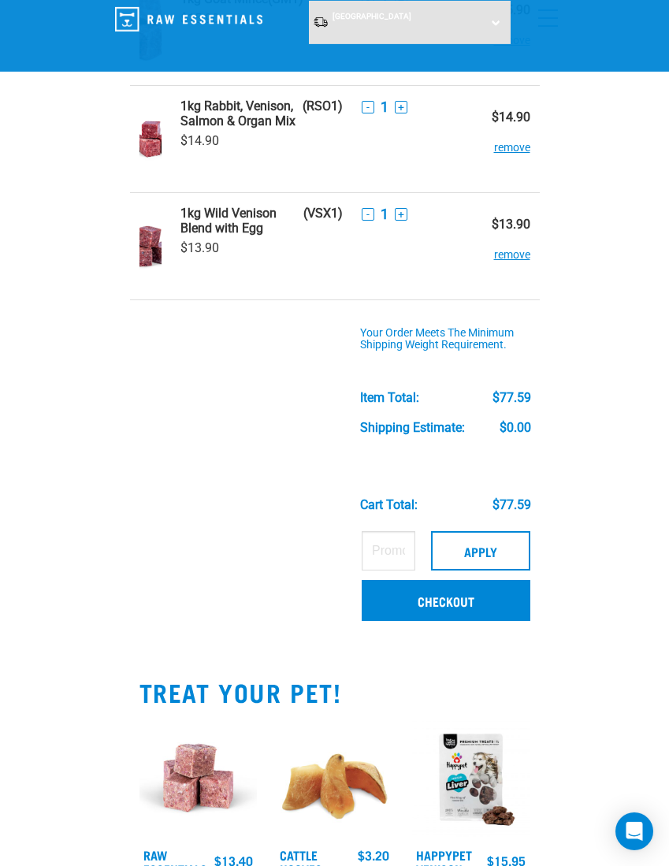
click at [454, 596] on link "Checkout" at bounding box center [446, 600] width 168 height 41
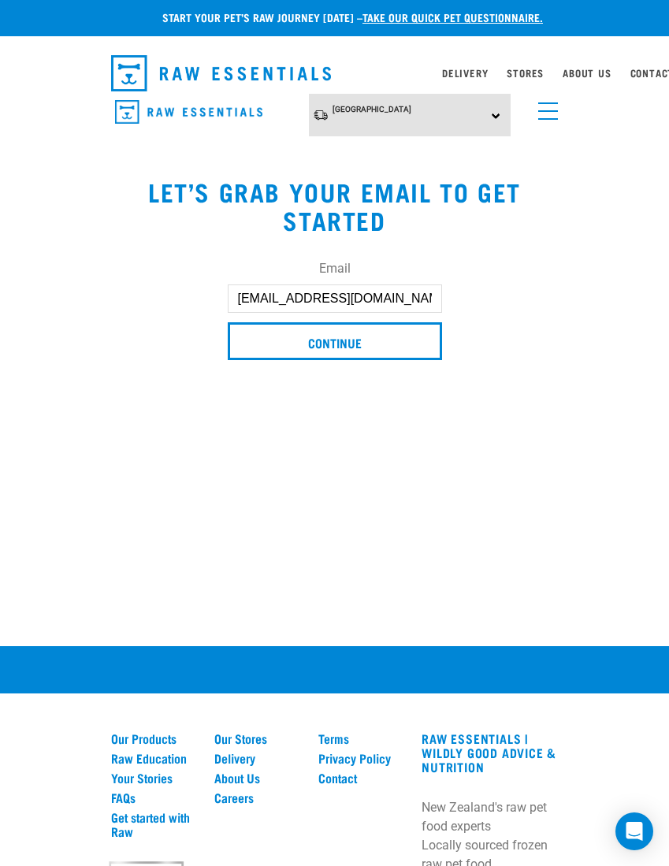
click at [348, 338] on input "Continue" at bounding box center [335, 341] width 214 height 38
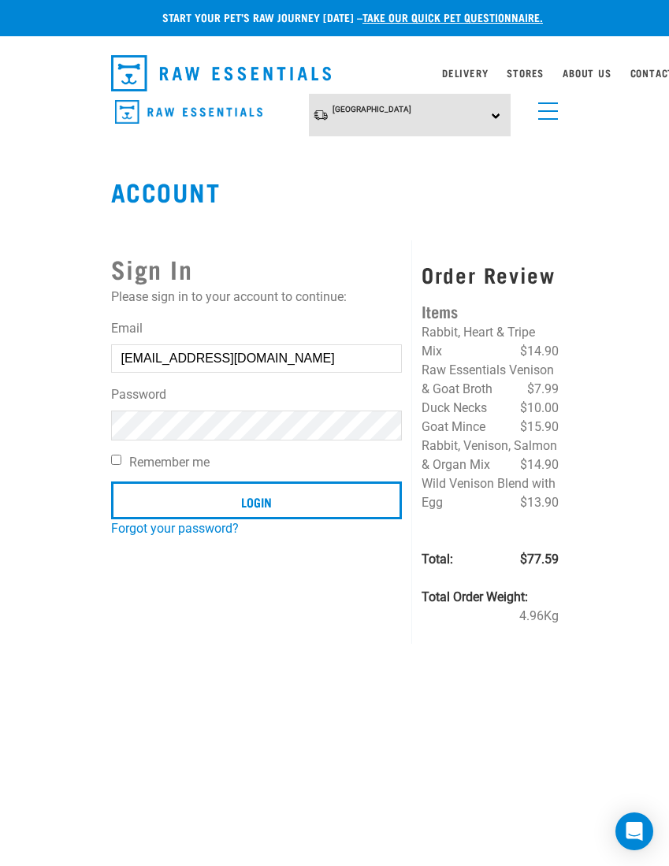
click at [256, 501] on input "Login" at bounding box center [257, 501] width 292 height 38
click at [117, 465] on input "Remember me" at bounding box center [116, 460] width 10 height 10
checkbox input "true"
click at [273, 504] on input "Login" at bounding box center [257, 501] width 292 height 38
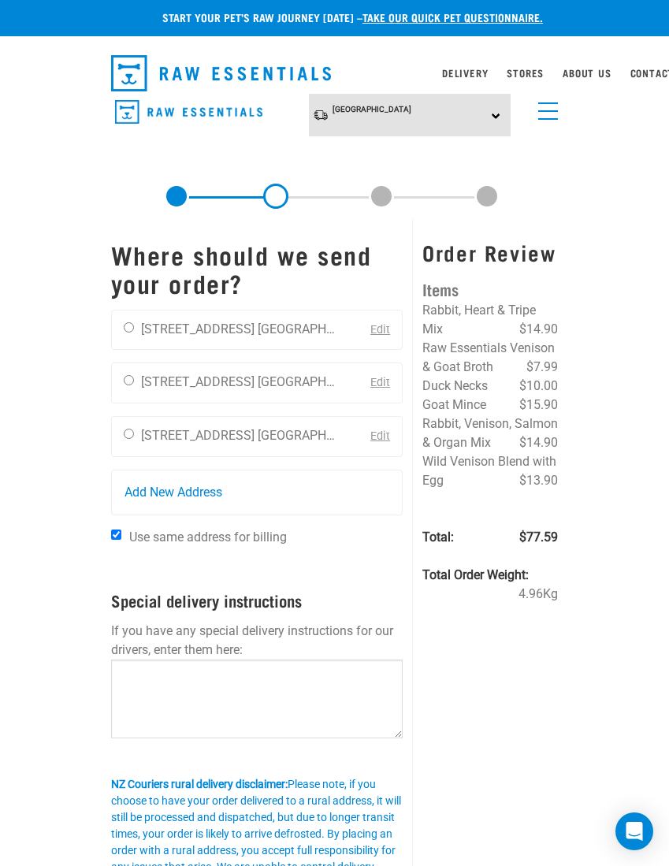
click at [131, 437] on input "radio" at bounding box center [129, 434] width 10 height 10
radio input "true"
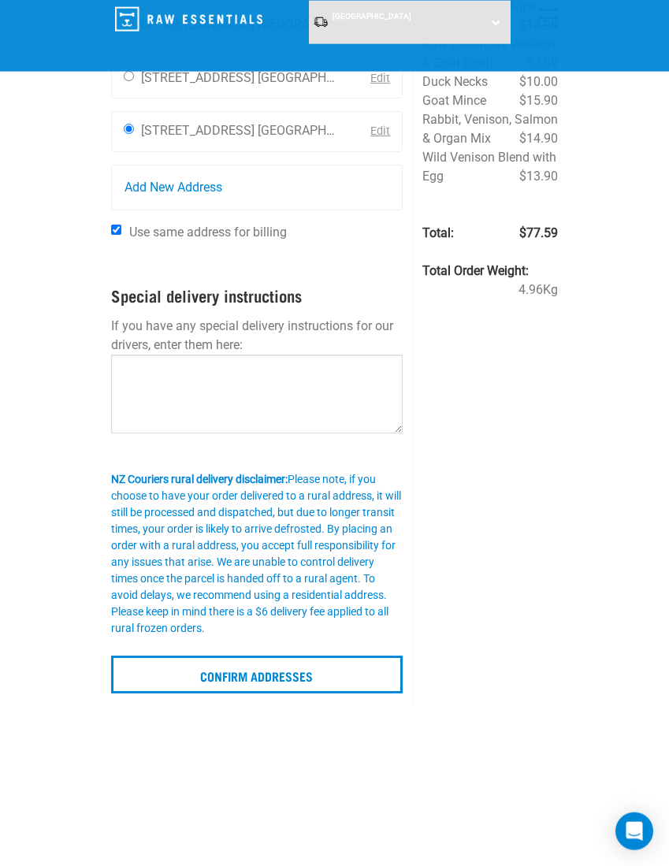
scroll to position [188, 0]
click at [279, 666] on input "Confirm addresses" at bounding box center [257, 674] width 292 height 38
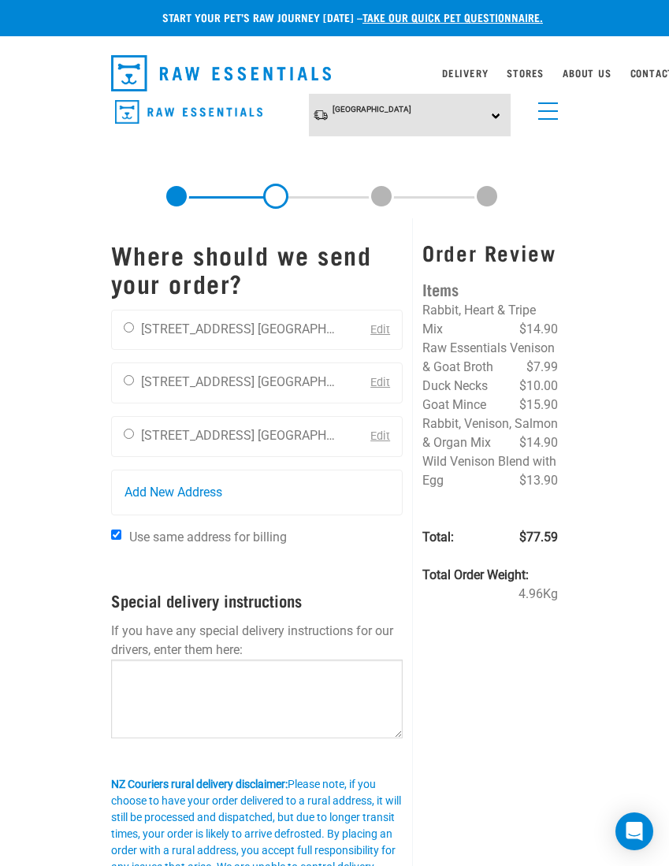
click at [97, 394] on button "delete" at bounding box center [89, 386] width 16 height 16
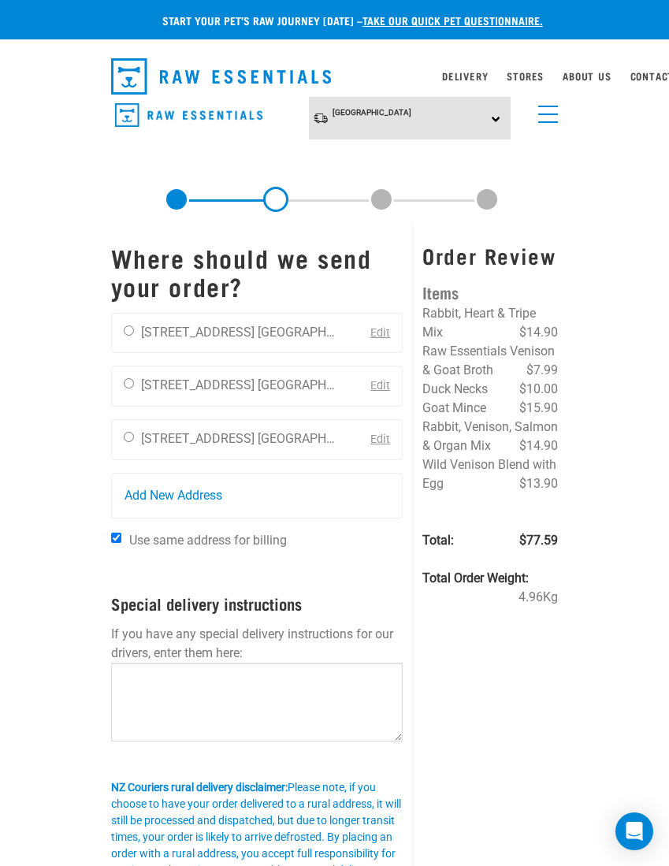
click at [387, 441] on link "Edit" at bounding box center [380, 439] width 20 height 13
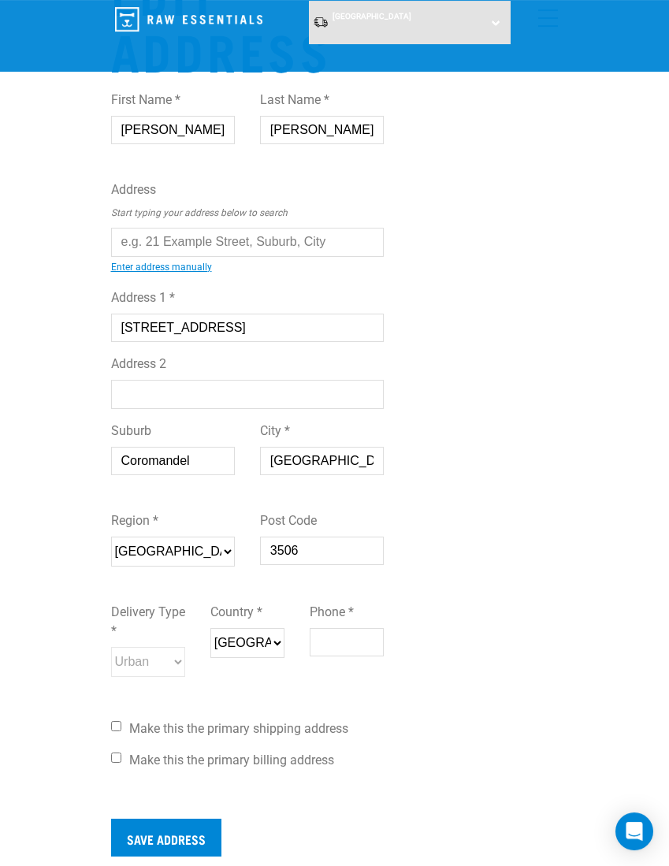
scroll to position [85, 0]
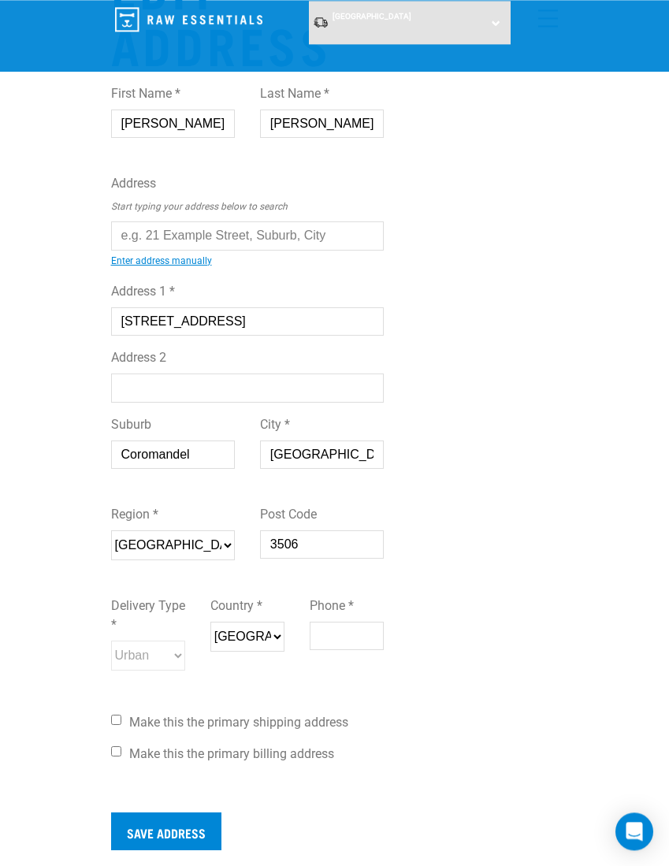
click at [354, 640] on input "Phone *" at bounding box center [347, 636] width 74 height 28
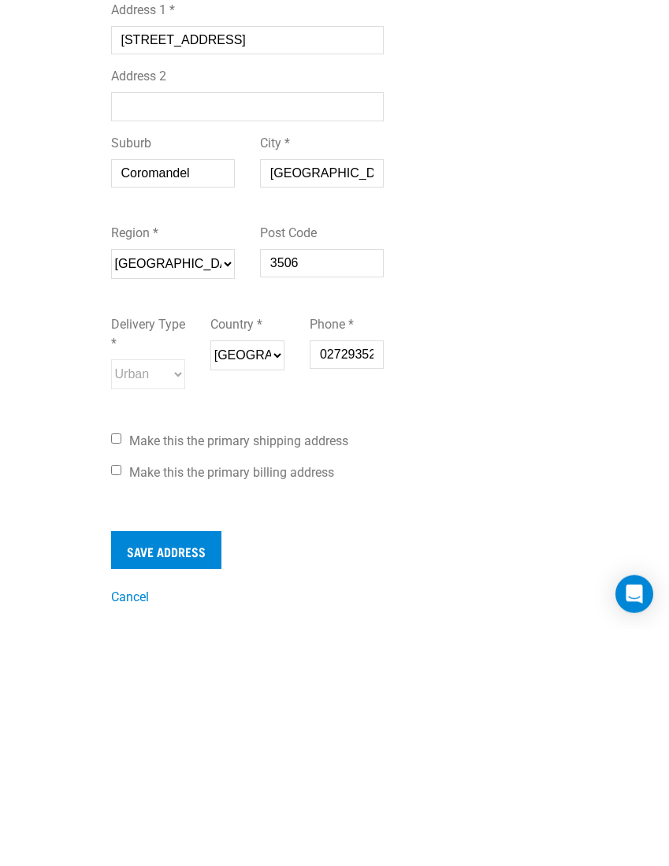
type input "0272935200"
click at [121, 671] on input "Make this the primary shipping address" at bounding box center [116, 676] width 10 height 10
checkbox input "true"
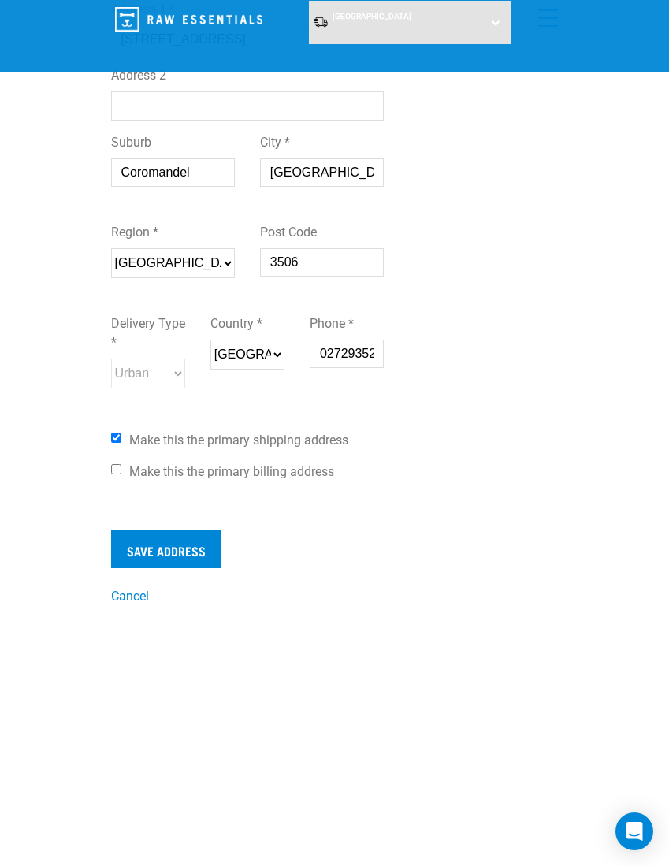
click at [121, 474] on input "Make this the primary billing address" at bounding box center [116, 469] width 10 height 10
checkbox input "true"
click at [179, 555] on input "Save Address" at bounding box center [166, 549] width 110 height 38
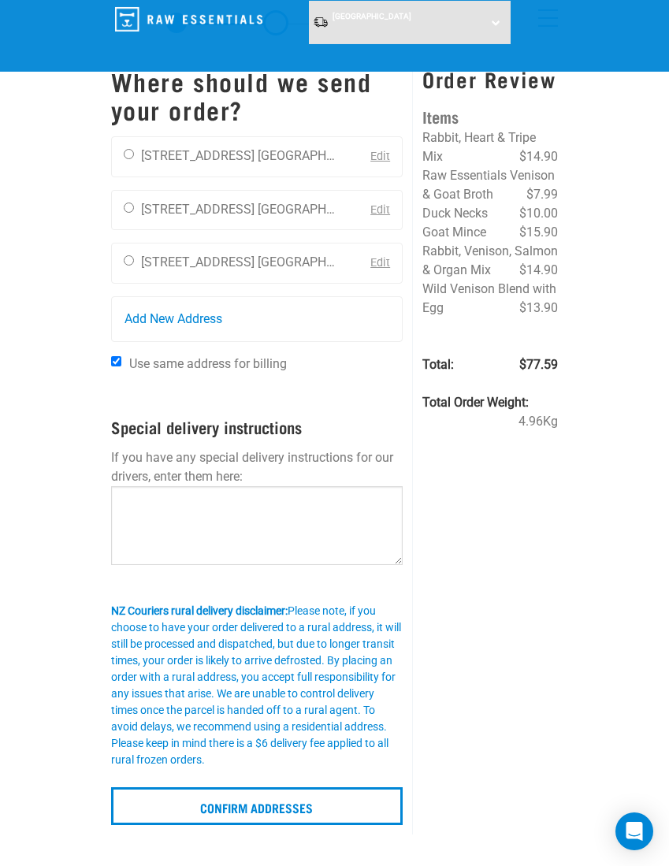
scroll to position [57, 0]
click at [128, 262] on input "radio" at bounding box center [129, 260] width 10 height 10
radio input "true"
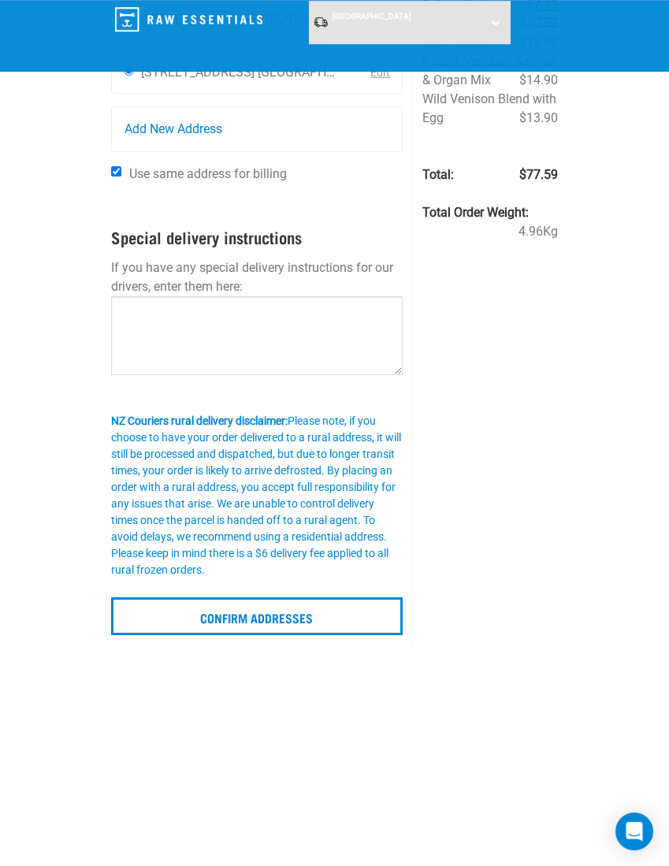
scroll to position [246, 0]
click at [336, 611] on input "Confirm addresses" at bounding box center [257, 616] width 292 height 38
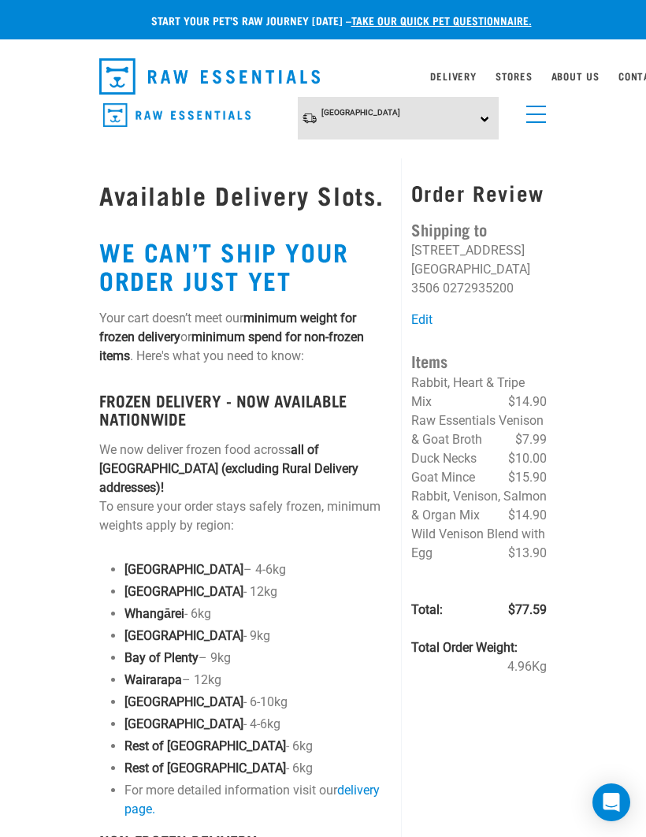
click at [519, 68] on div "Stores" at bounding box center [514, 76] width 37 height 19
click at [517, 79] on link "Stores" at bounding box center [514, 76] width 37 height 6
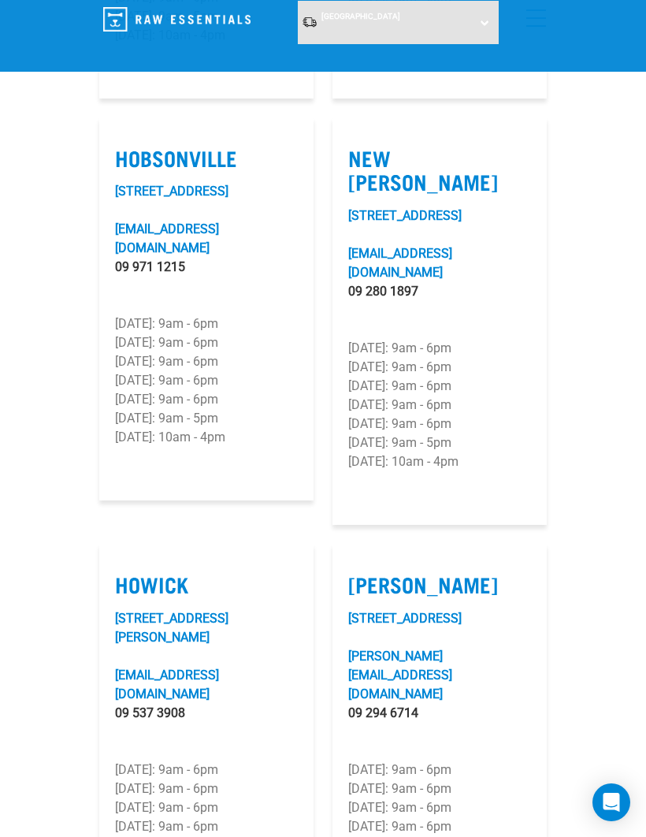
scroll to position [1878, 0]
